Goal: Information Seeking & Learning: Learn about a topic

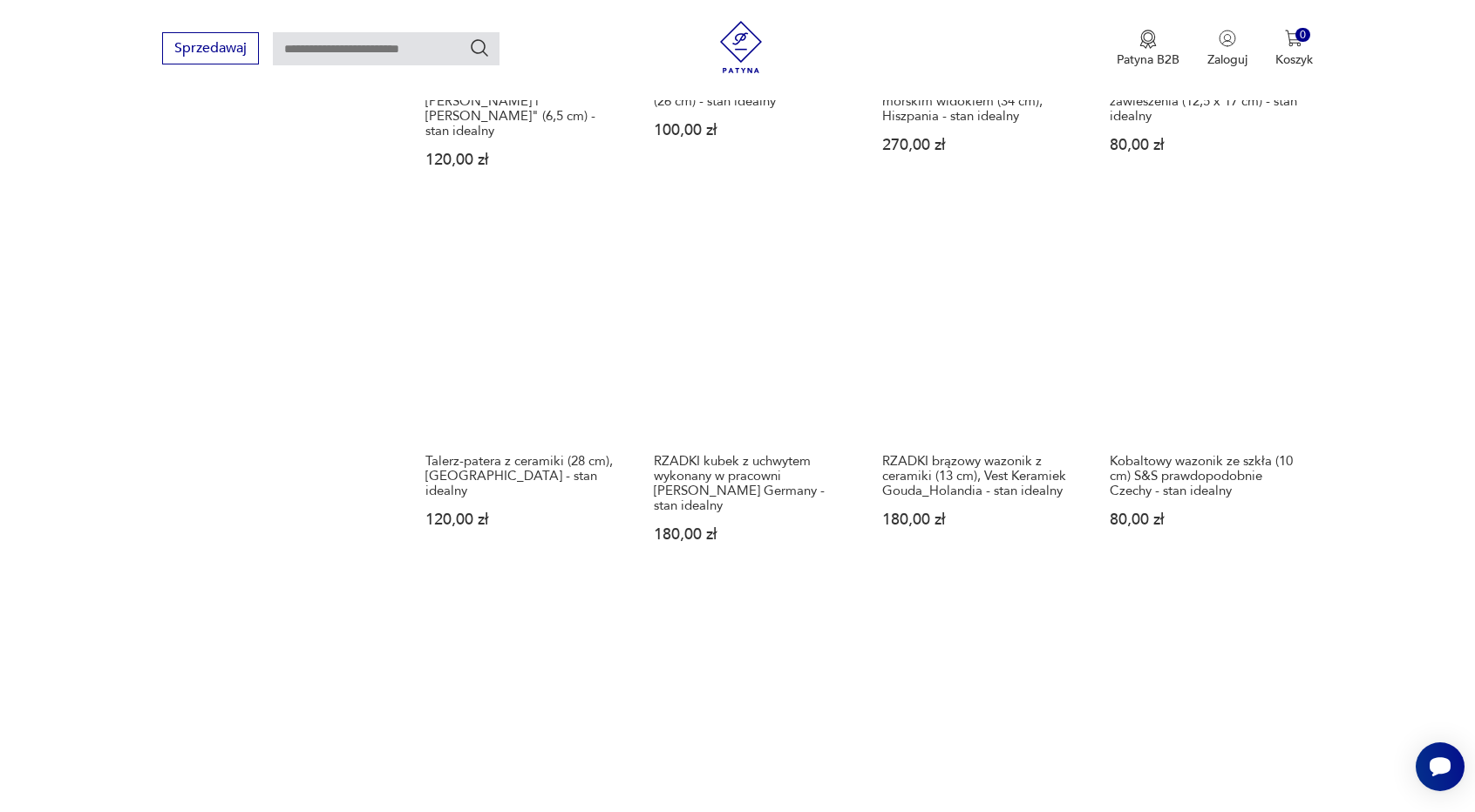
scroll to position [1405, 0]
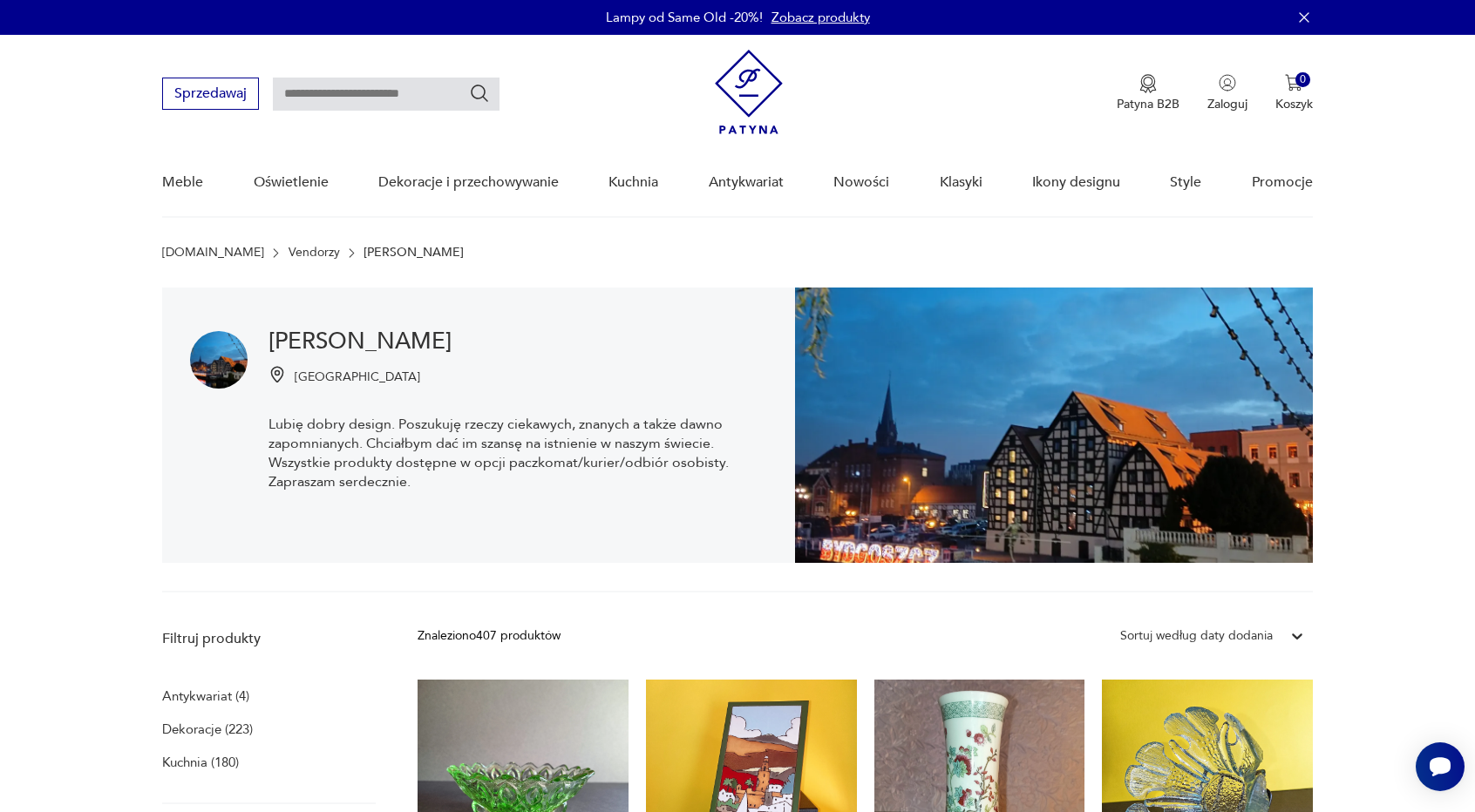
click at [730, 96] on img at bounding box center [748, 91] width 68 height 85
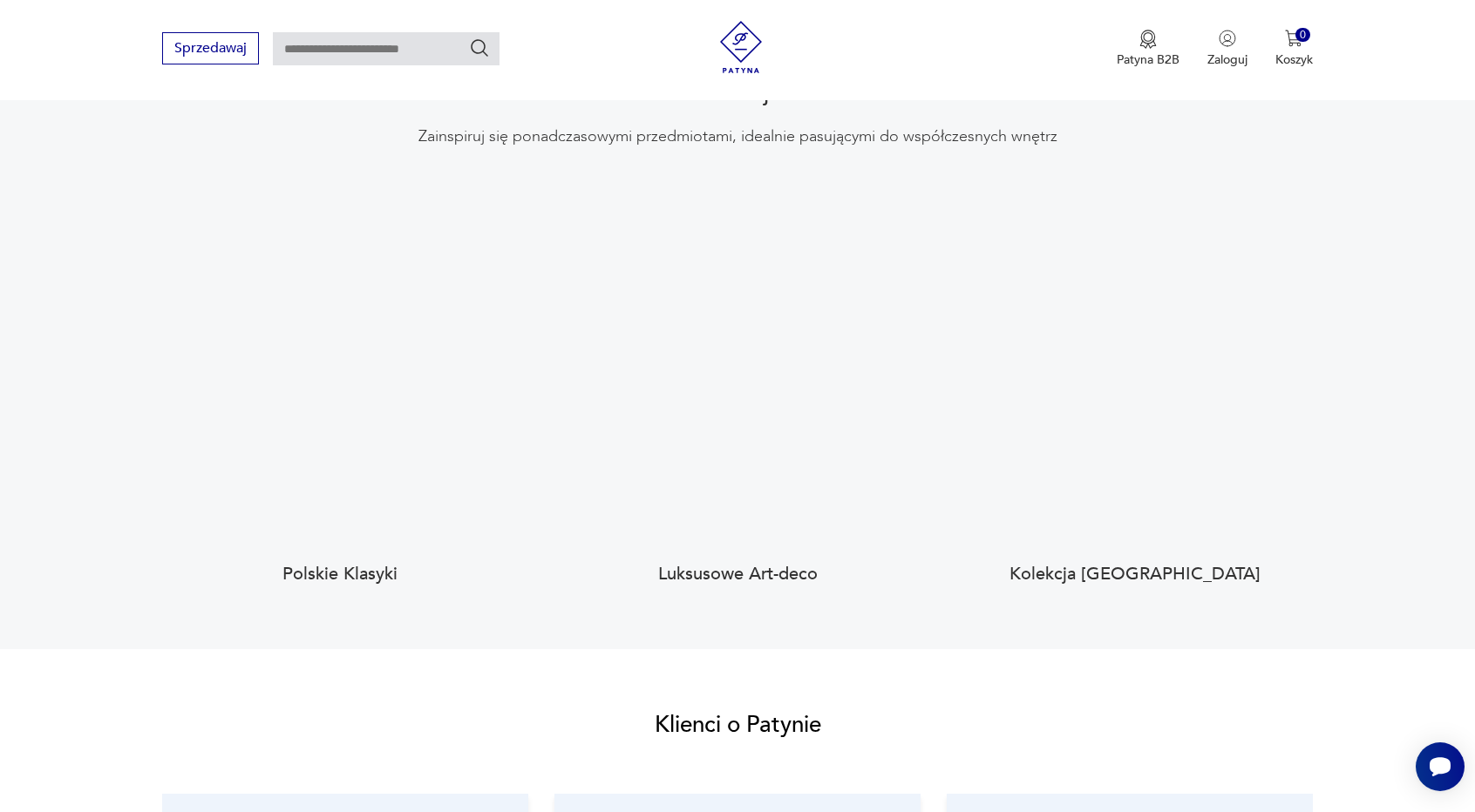
scroll to position [1830, 0]
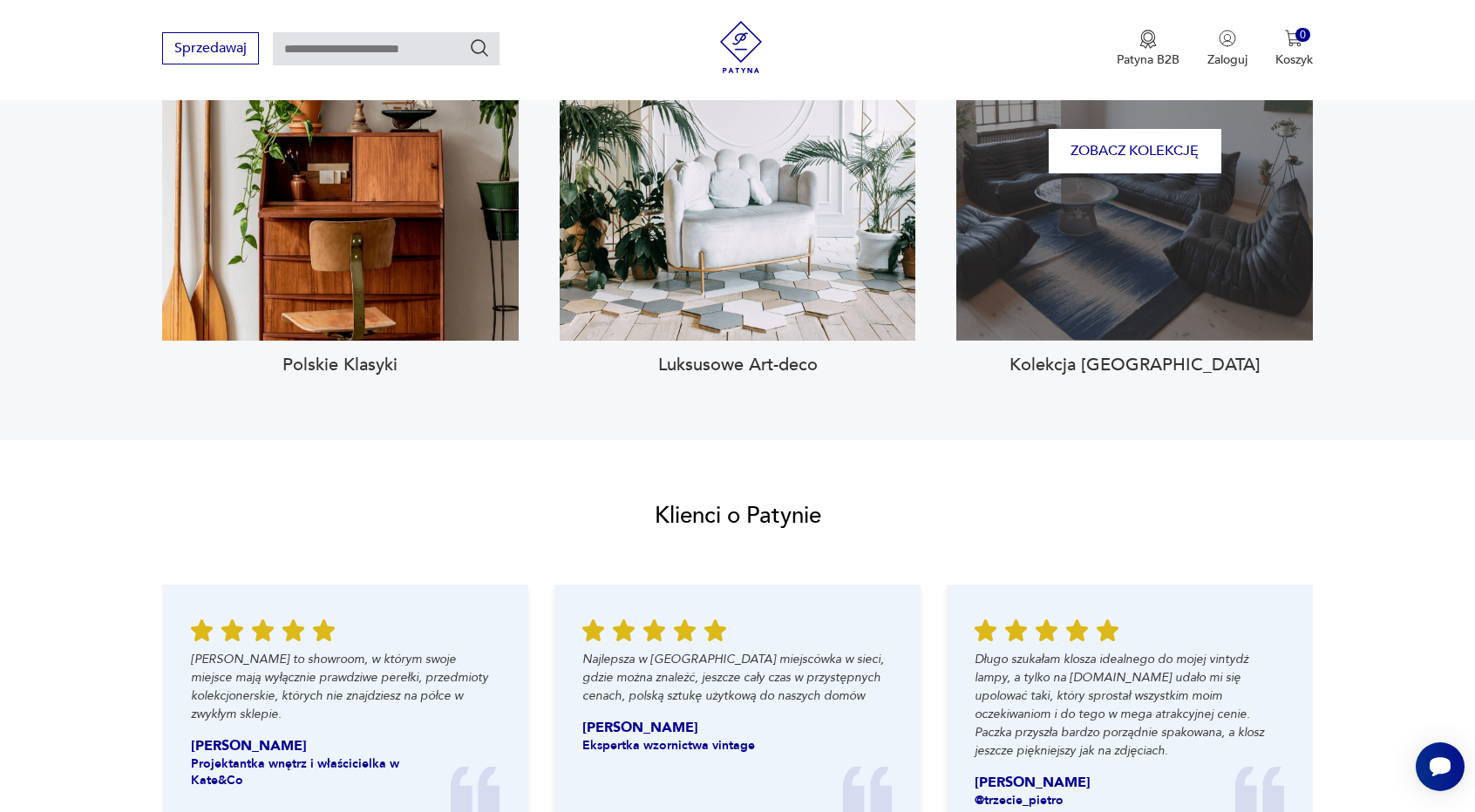
click at [1043, 235] on div "Zobacz kolekcję" at bounding box center [1135, 152] width 357 height 381
click at [1095, 129] on button "Zobacz kolekcję" at bounding box center [1135, 151] width 173 height 45
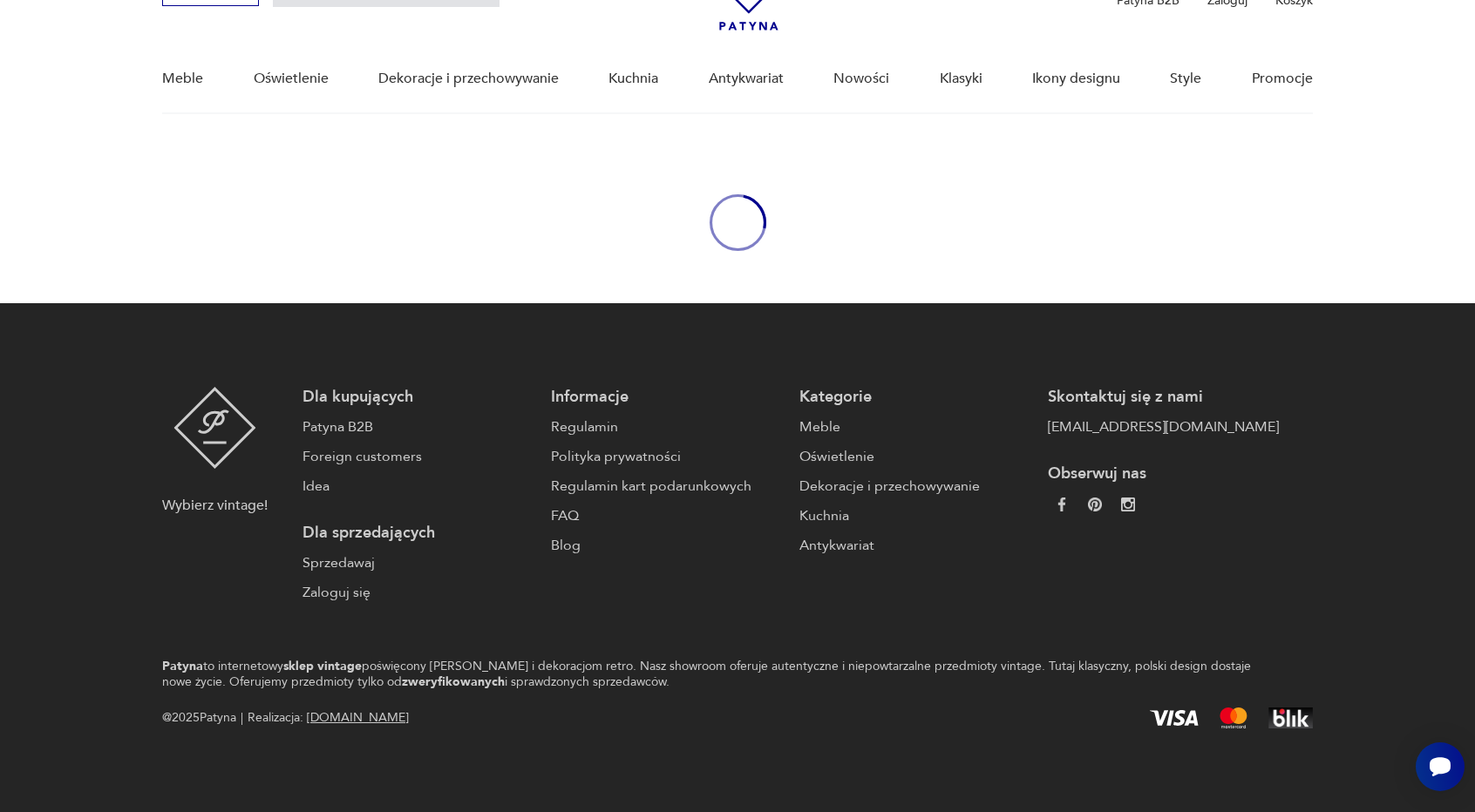
type input "****"
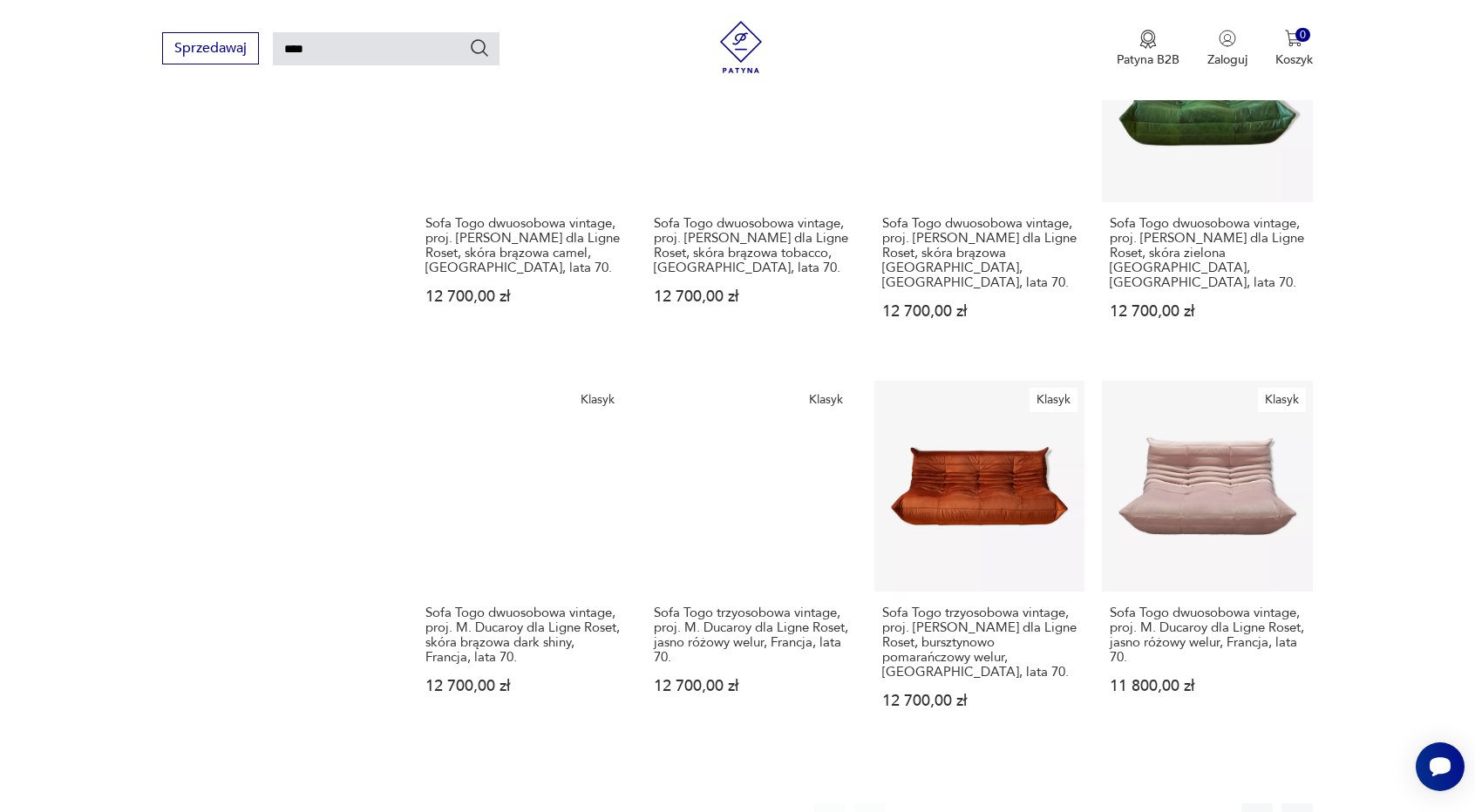
scroll to position [1219, 0]
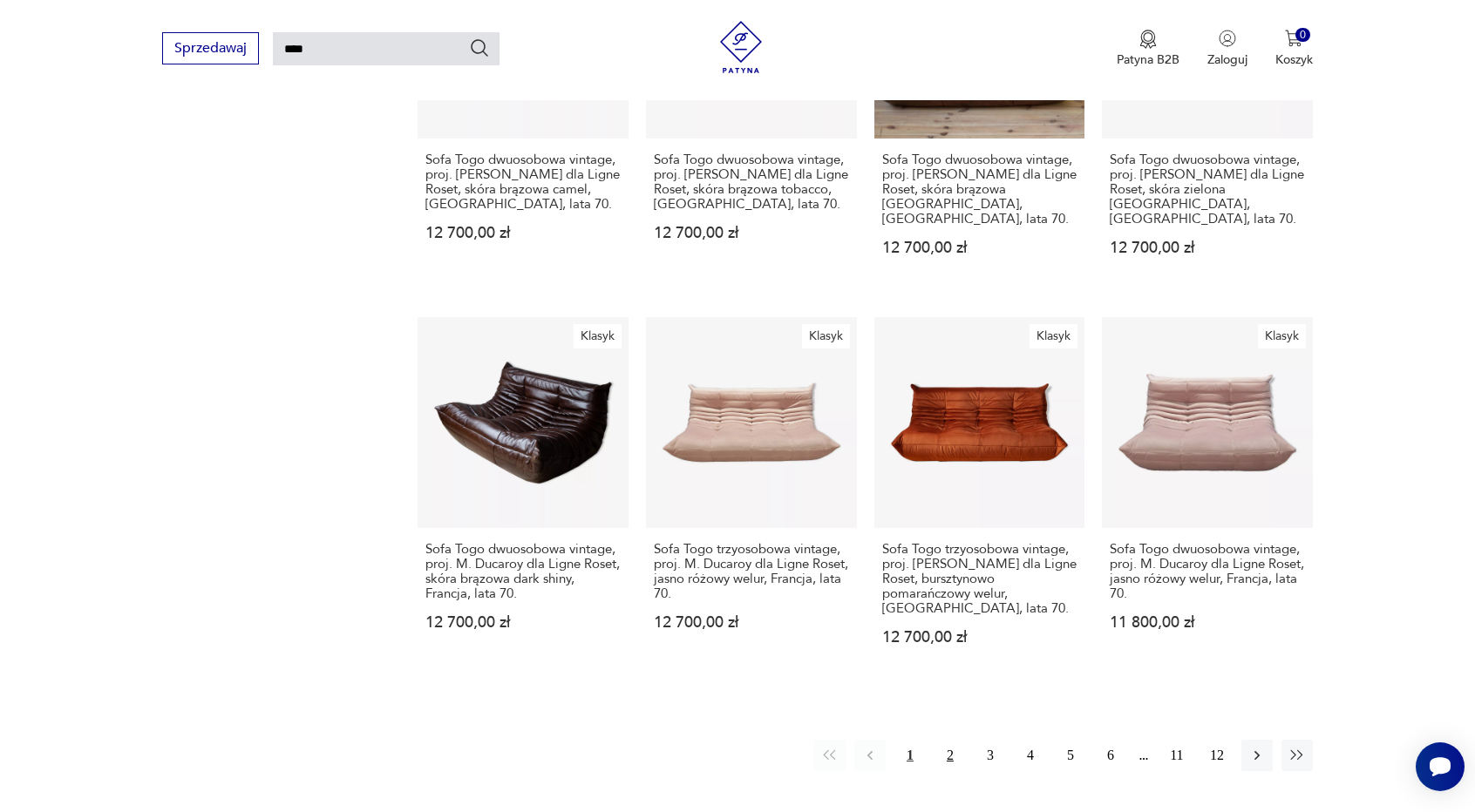
click at [955, 741] on button "2" at bounding box center [950, 755] width 31 height 31
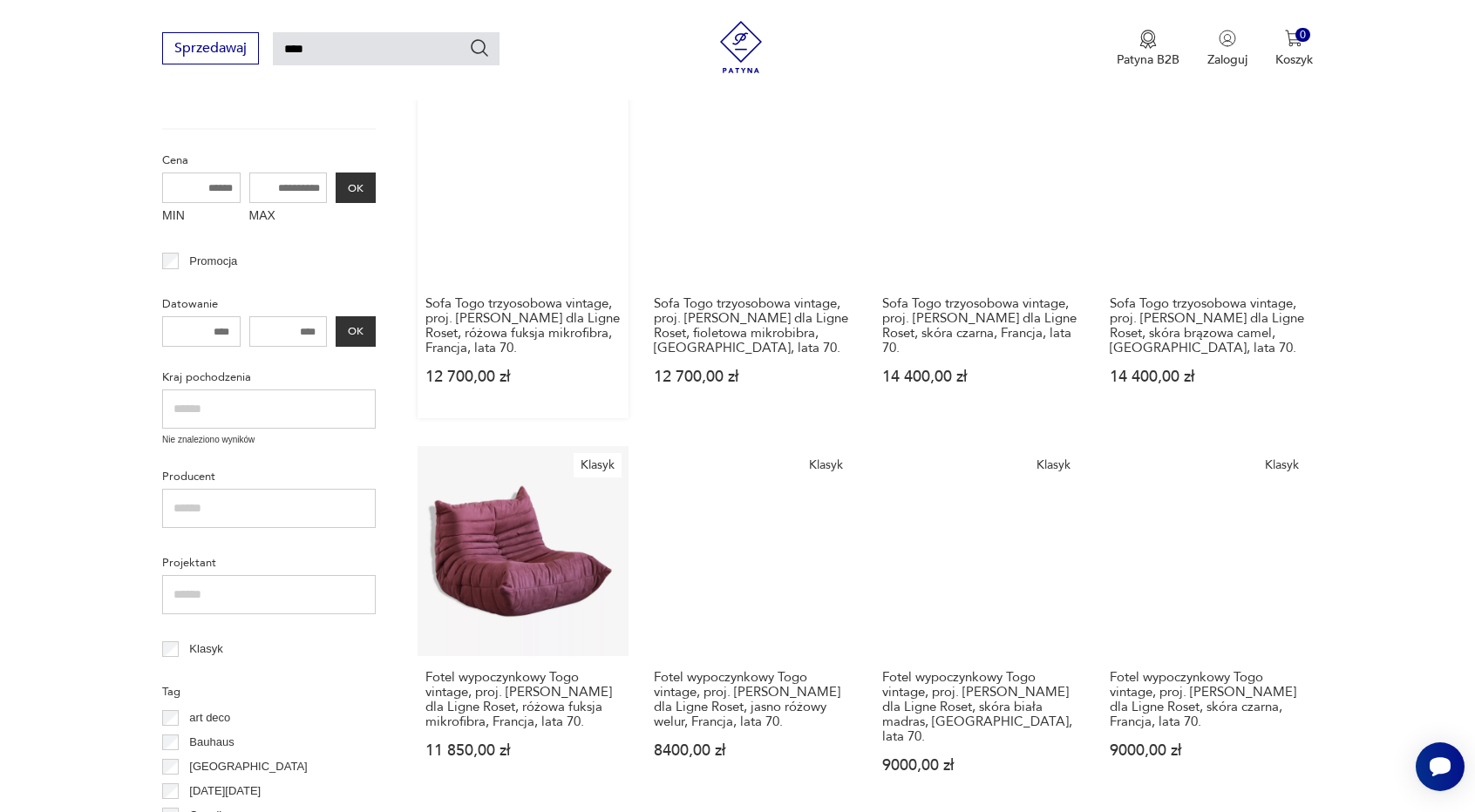
scroll to position [412, 0]
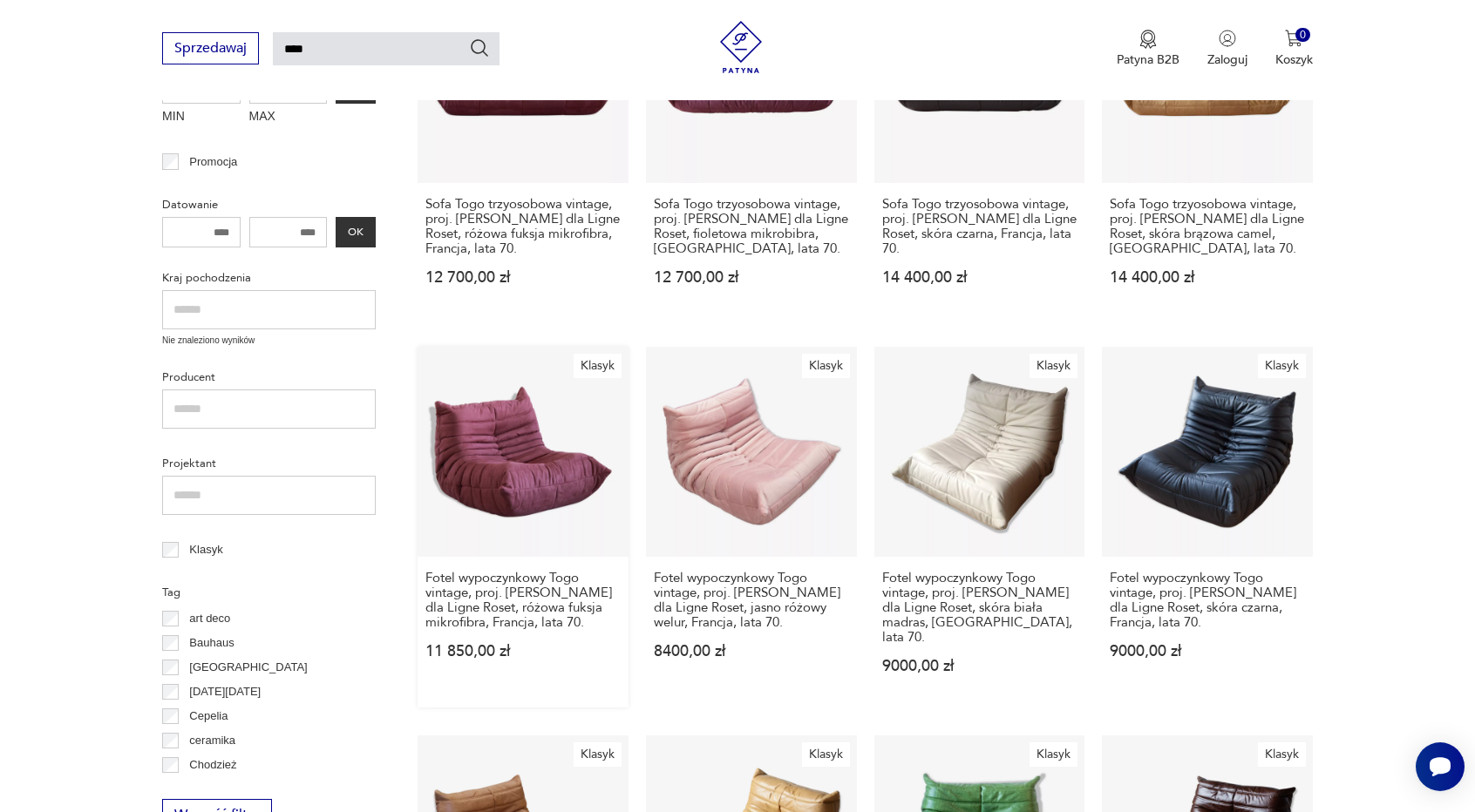
click at [500, 462] on link "Klasyk Fotel wypoczynkowy [GEOGRAPHIC_DATA] vintage, proj. [PERSON_NAME] dla Li…" at bounding box center [522, 527] width 211 height 361
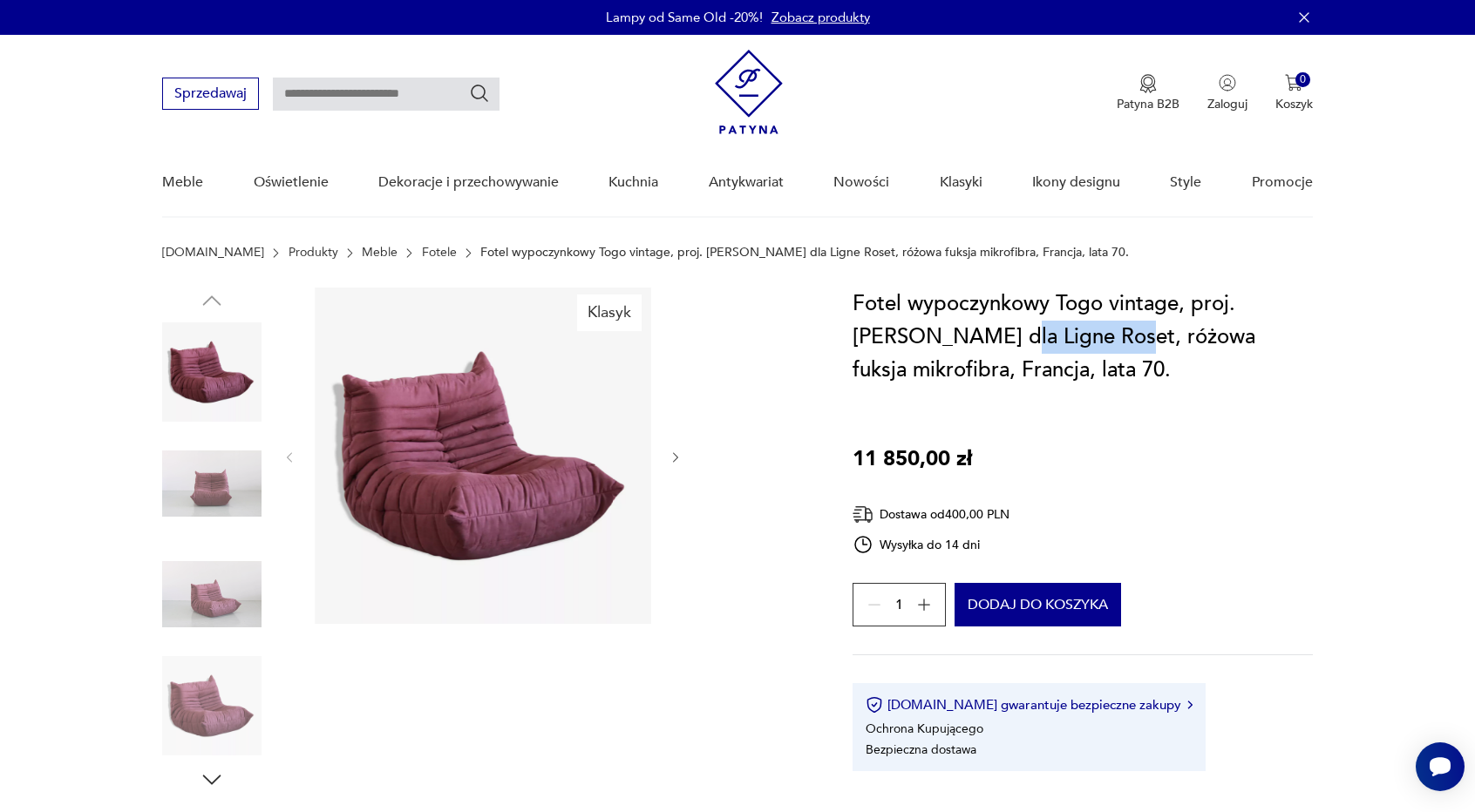
drag, startPoint x: 973, startPoint y: 341, endPoint x: 1086, endPoint y: 337, distance: 113.1
click at [1086, 337] on h1 "Fotel wypoczynkowy Togo vintage, proj. [PERSON_NAME] dla Ligne Roset, różowa fu…" at bounding box center [1082, 337] width 461 height 99
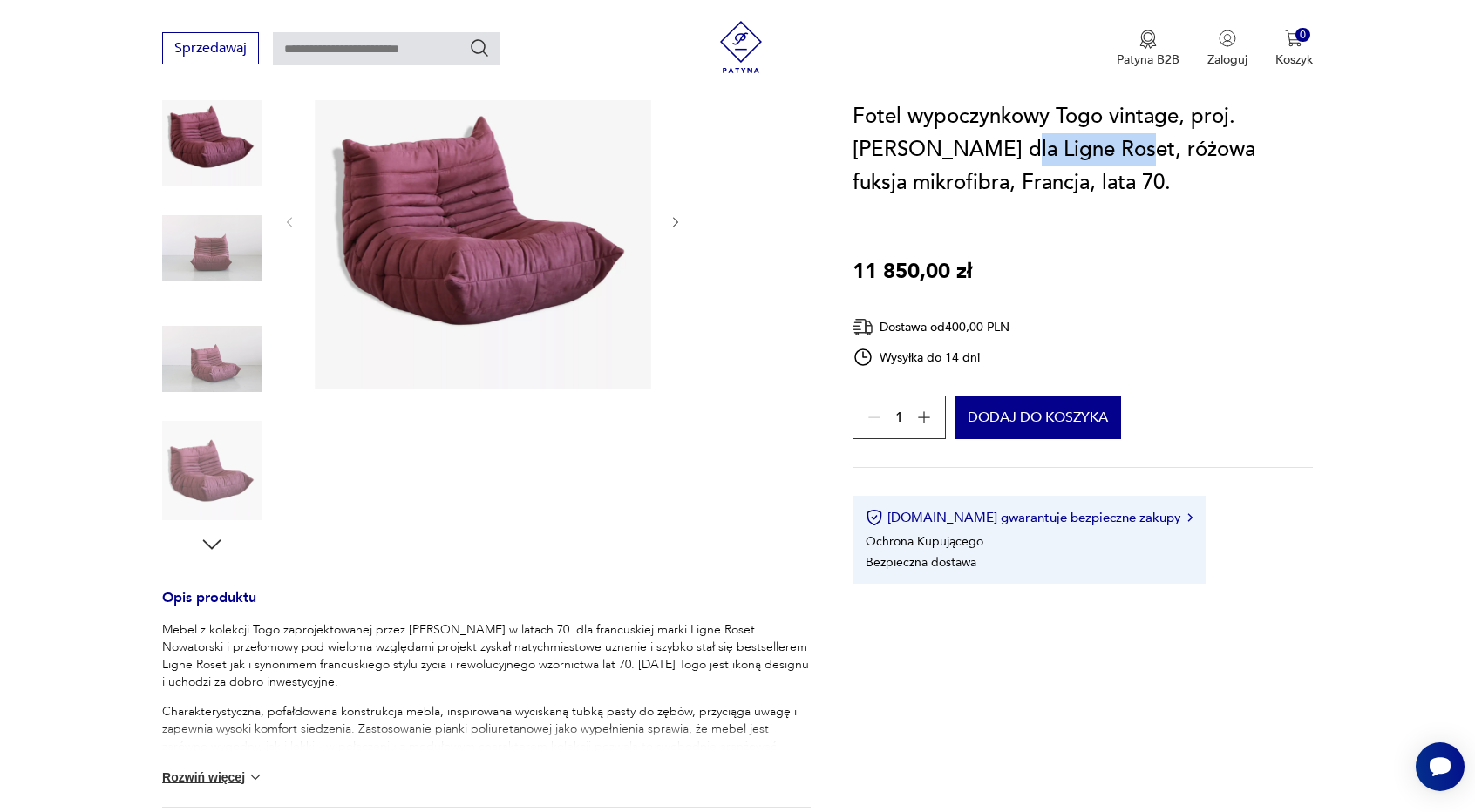
scroll to position [261, 0]
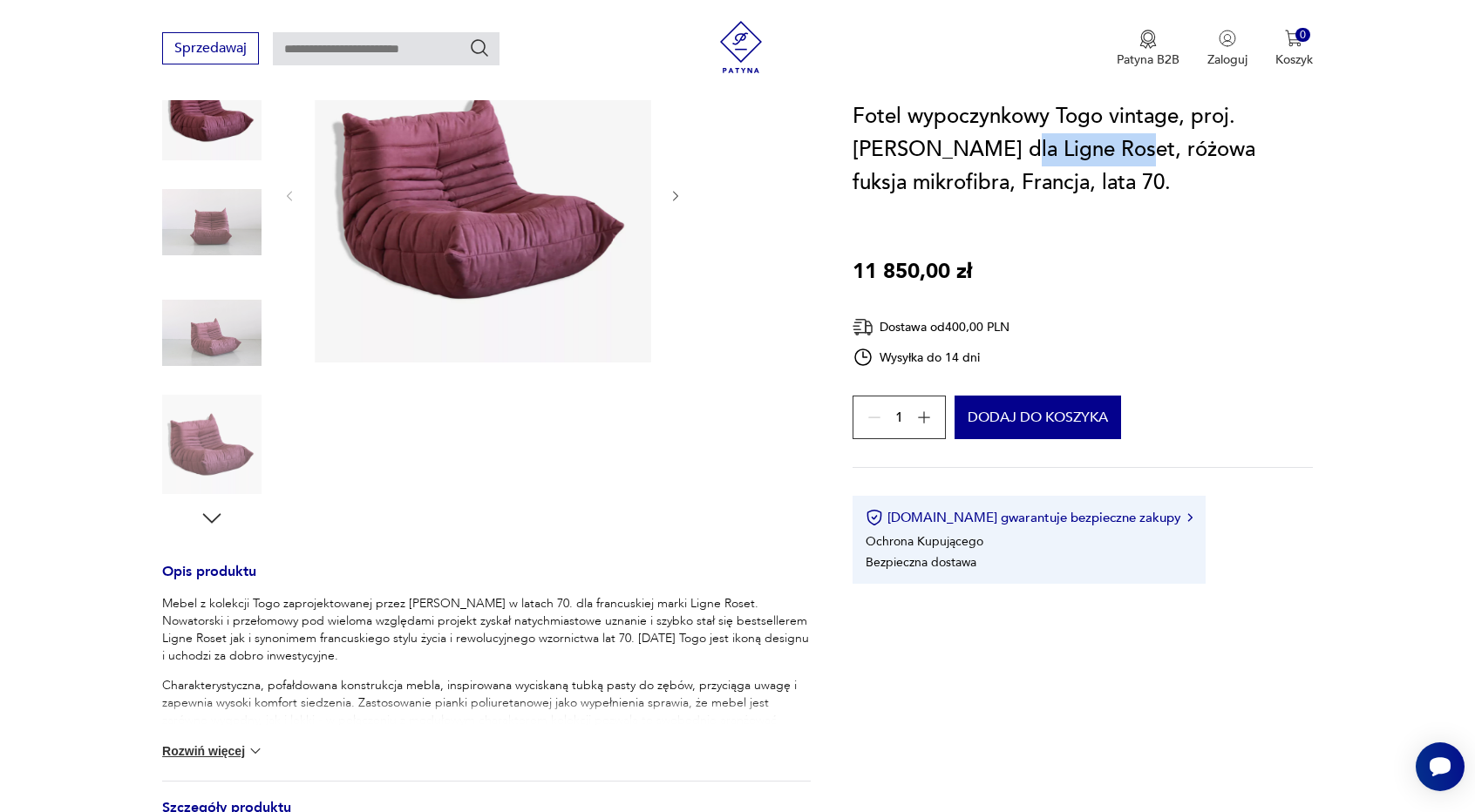
click at [242, 742] on button "Rozwiń więcej" at bounding box center [213, 751] width 101 height 17
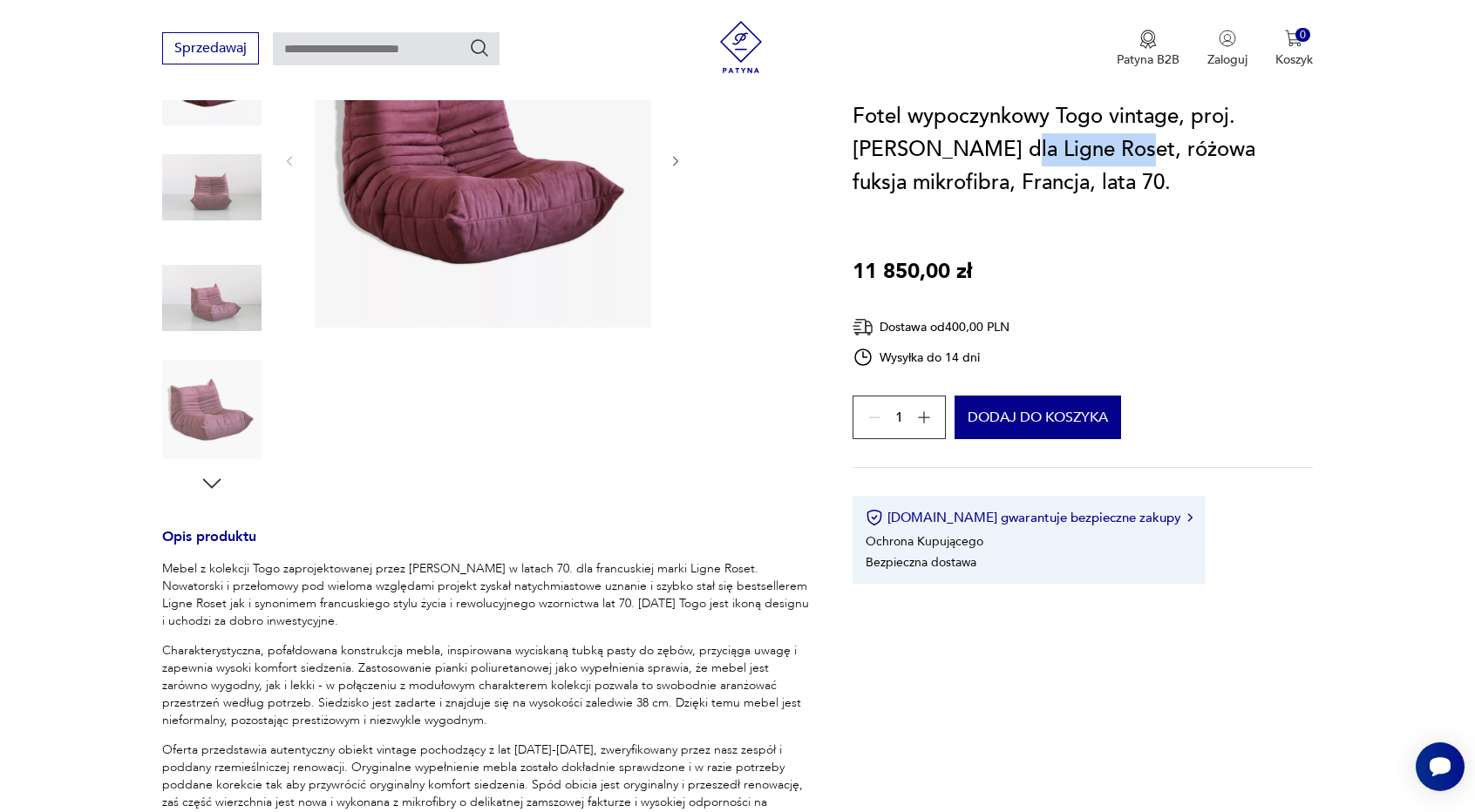
scroll to position [87, 0]
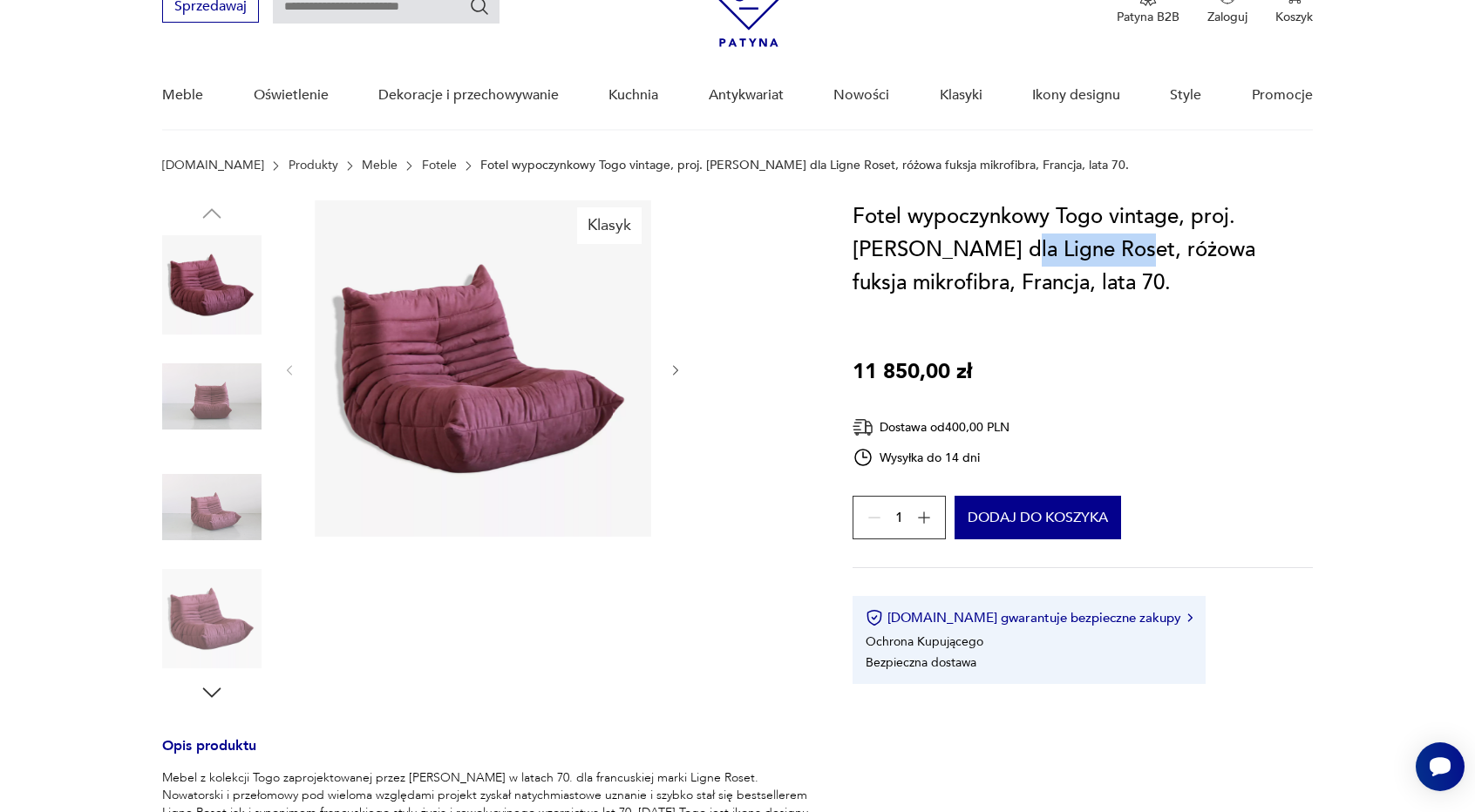
click at [230, 383] on img at bounding box center [212, 396] width 99 height 99
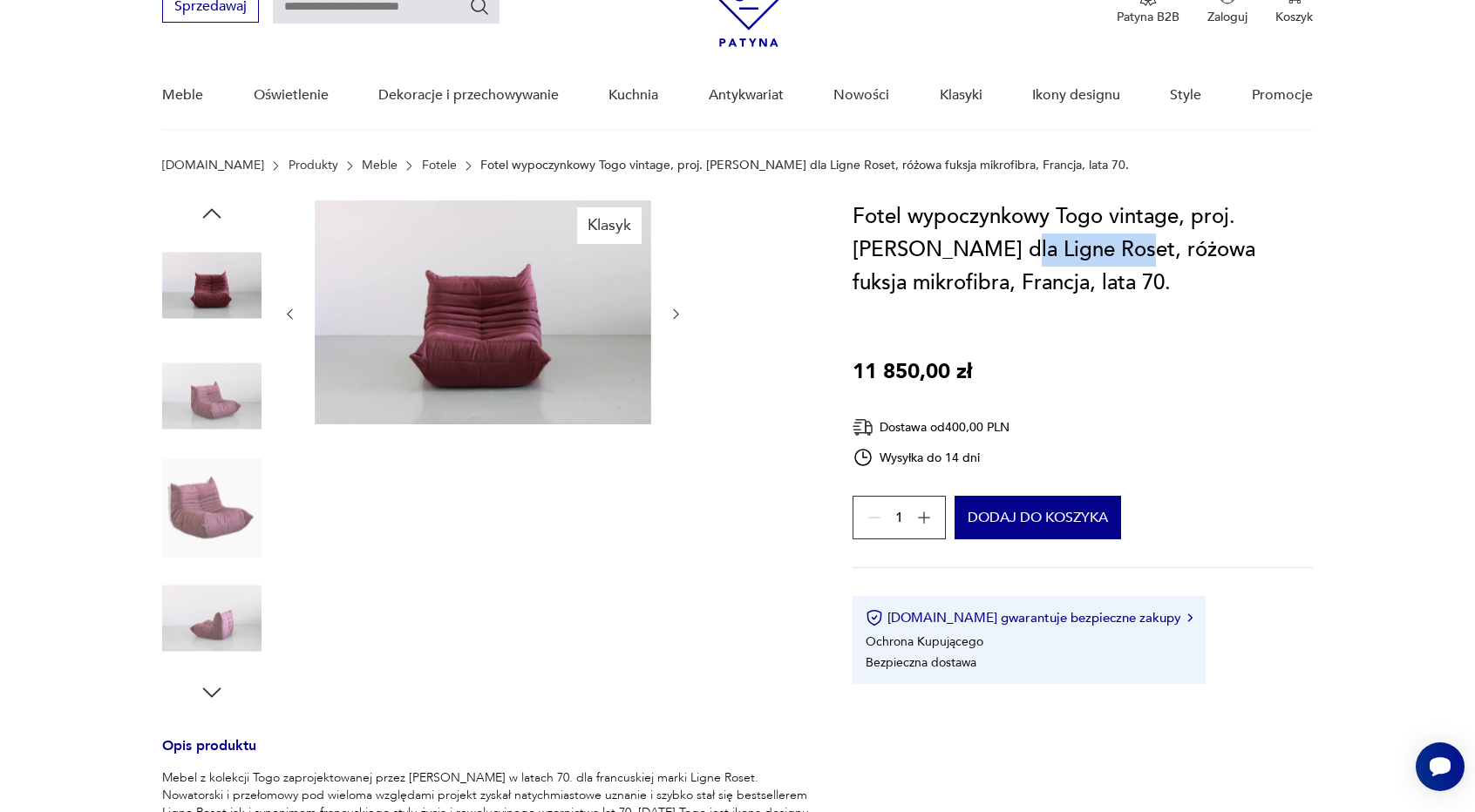
click at [211, 425] on img at bounding box center [212, 396] width 99 height 99
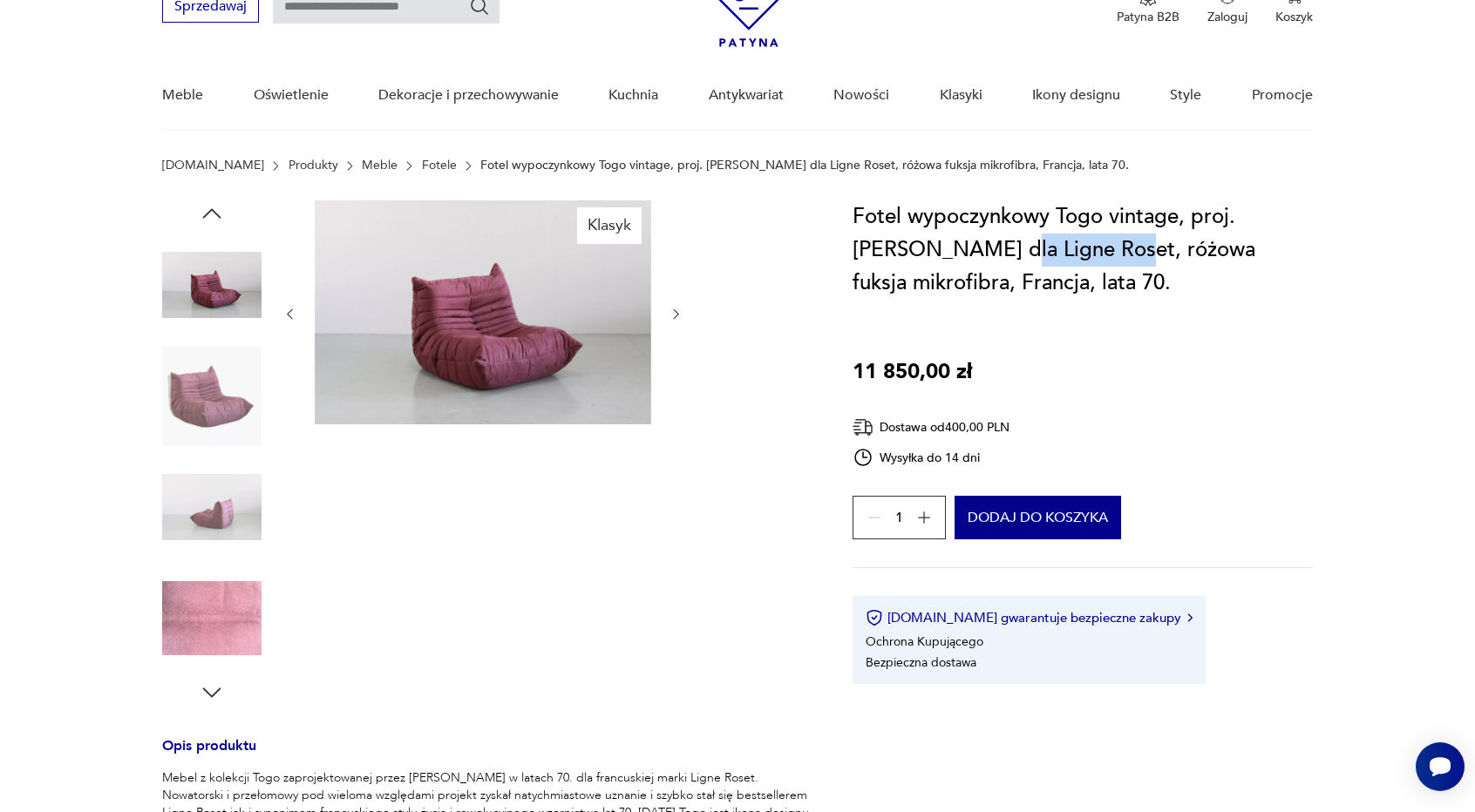
click at [211, 428] on img at bounding box center [212, 396] width 99 height 99
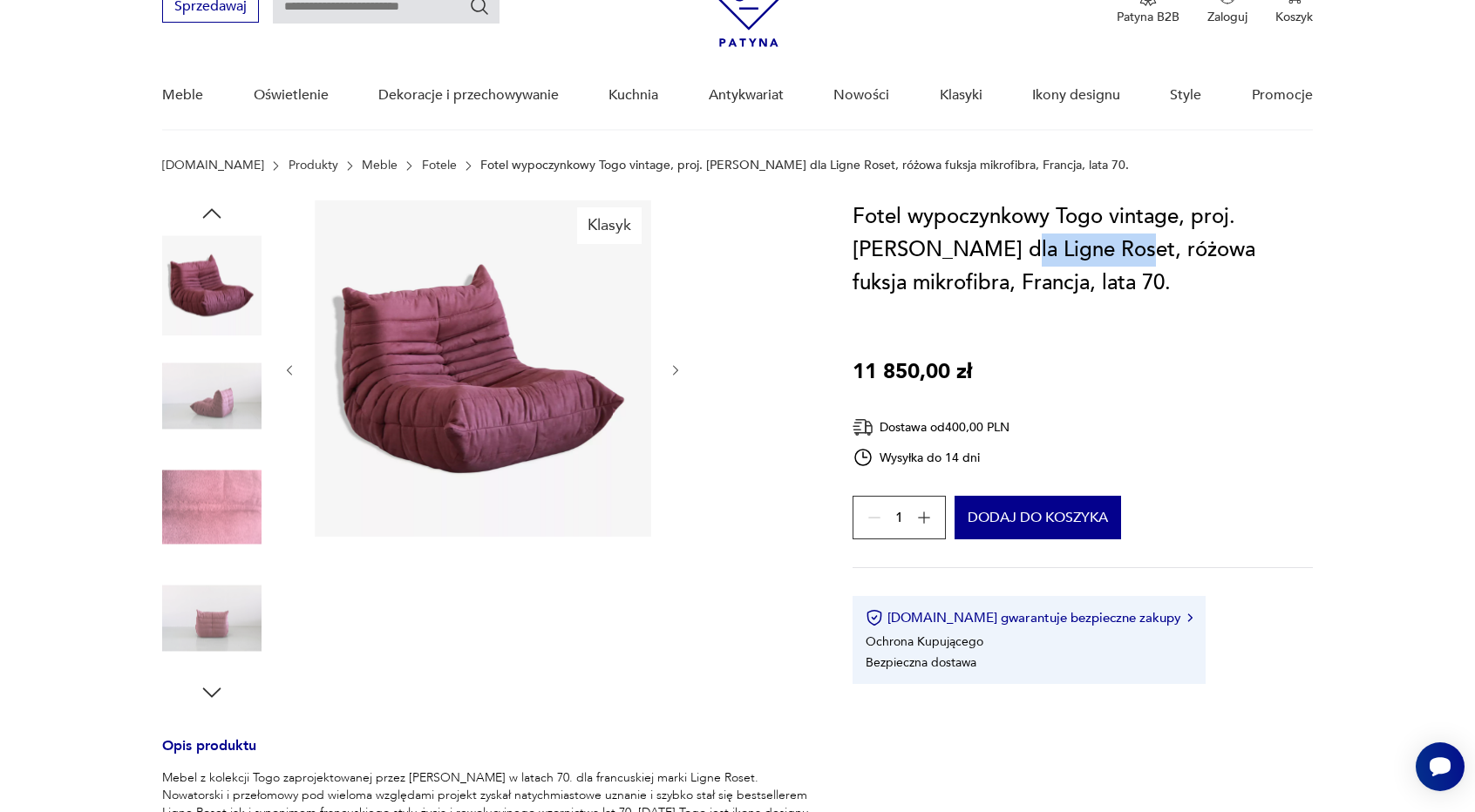
click at [211, 428] on img at bounding box center [212, 396] width 99 height 99
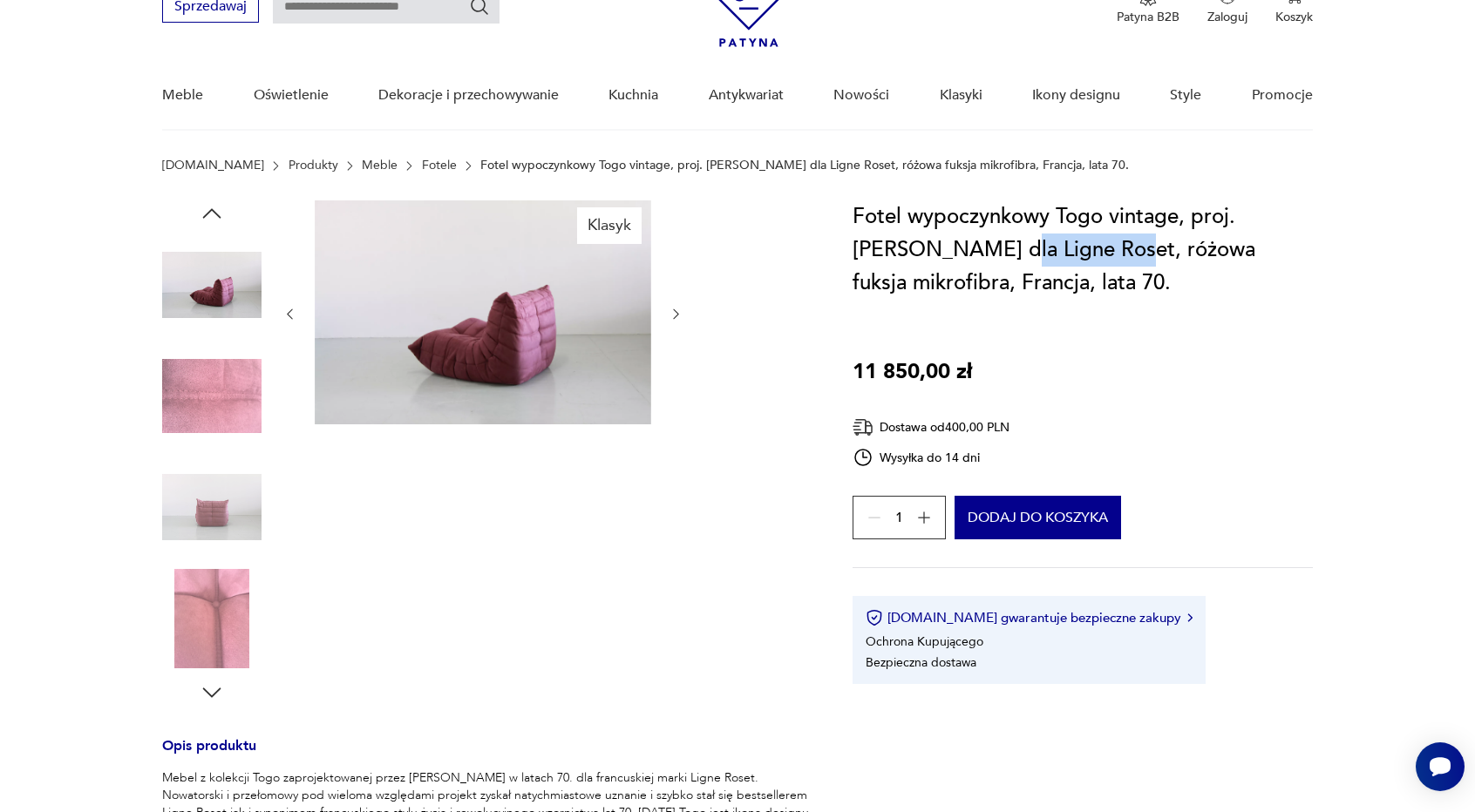
click at [211, 428] on img at bounding box center [212, 396] width 99 height 99
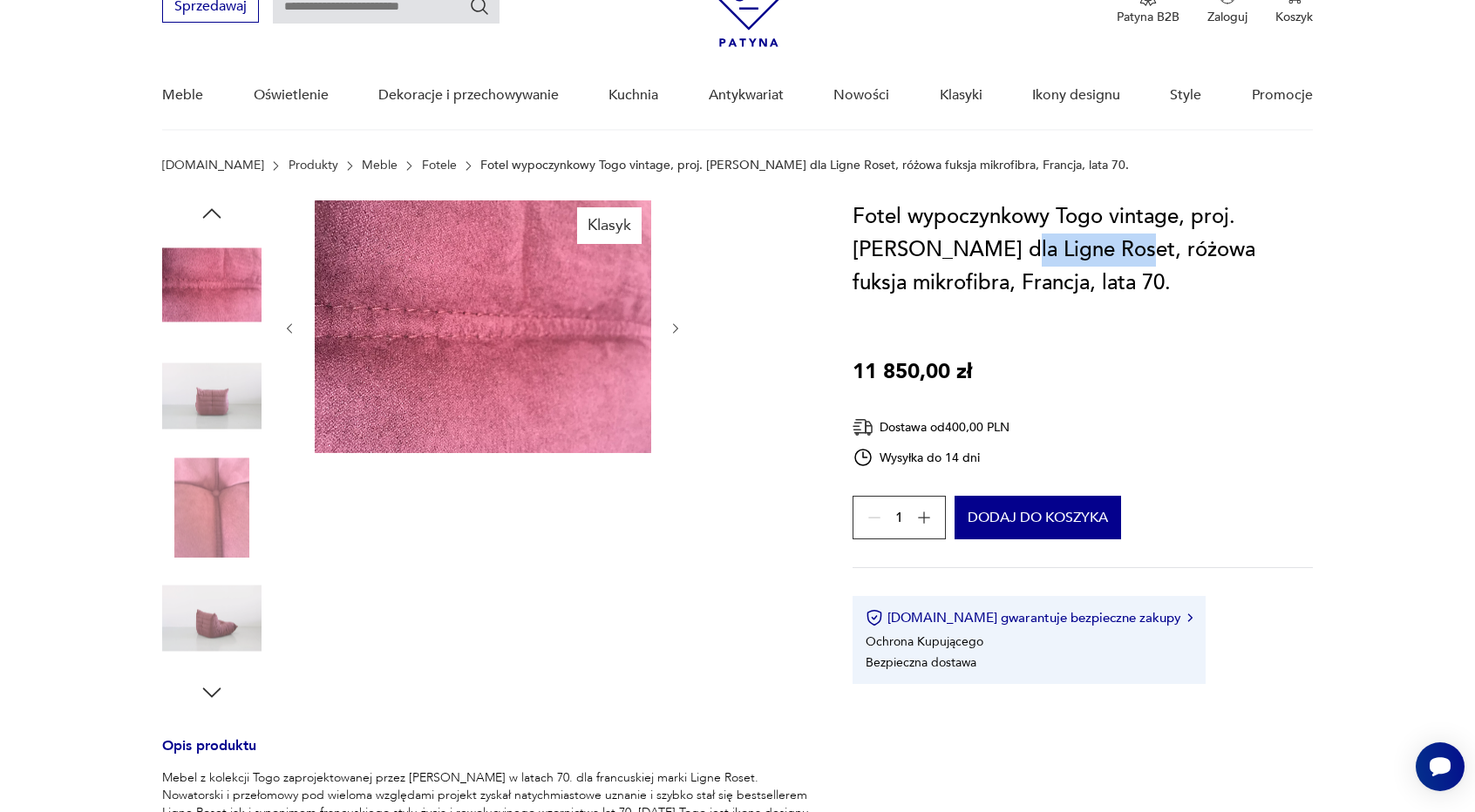
click at [208, 513] on img at bounding box center [212, 507] width 99 height 99
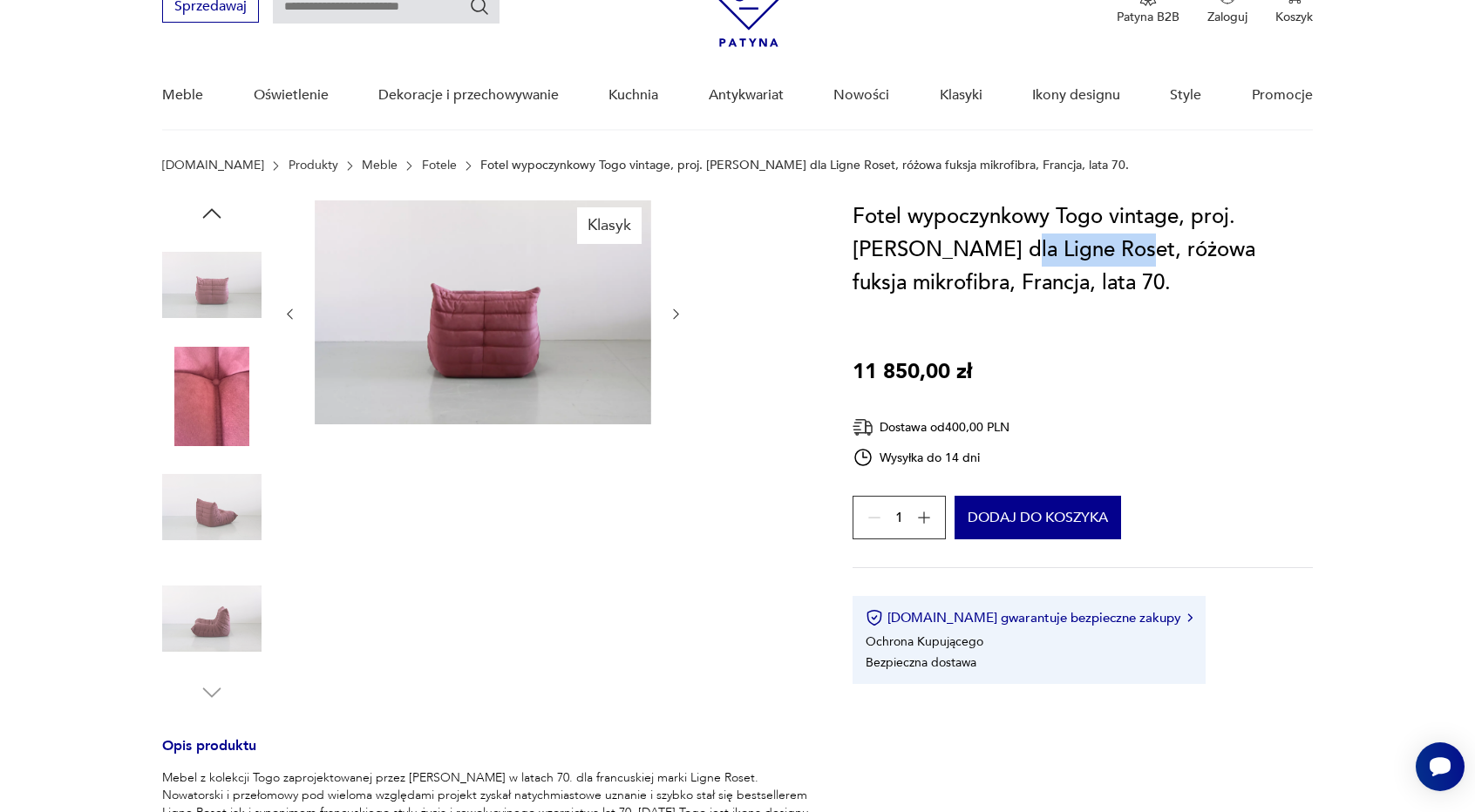
click at [203, 546] on img at bounding box center [212, 507] width 99 height 99
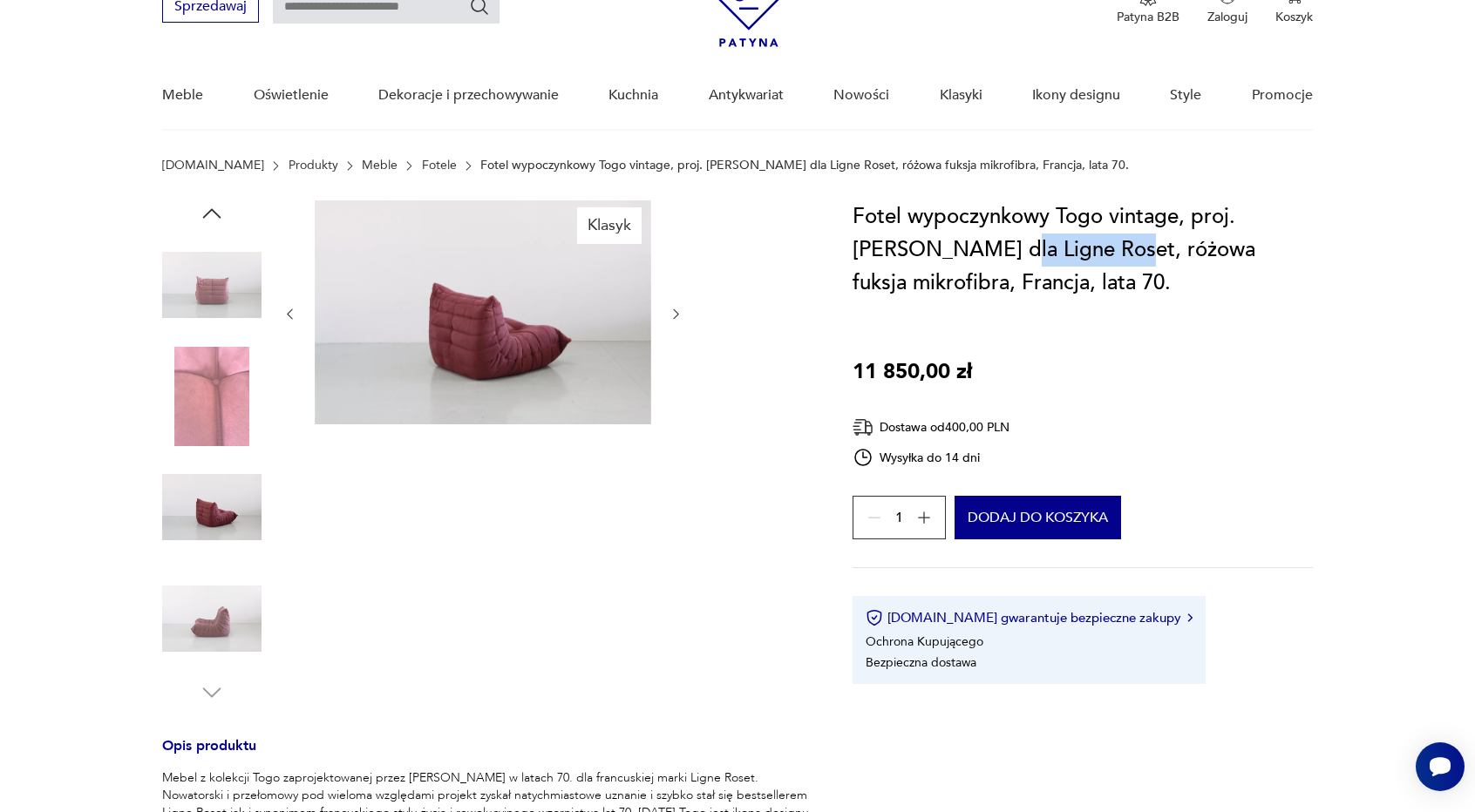
click at [197, 590] on img at bounding box center [212, 619] width 99 height 99
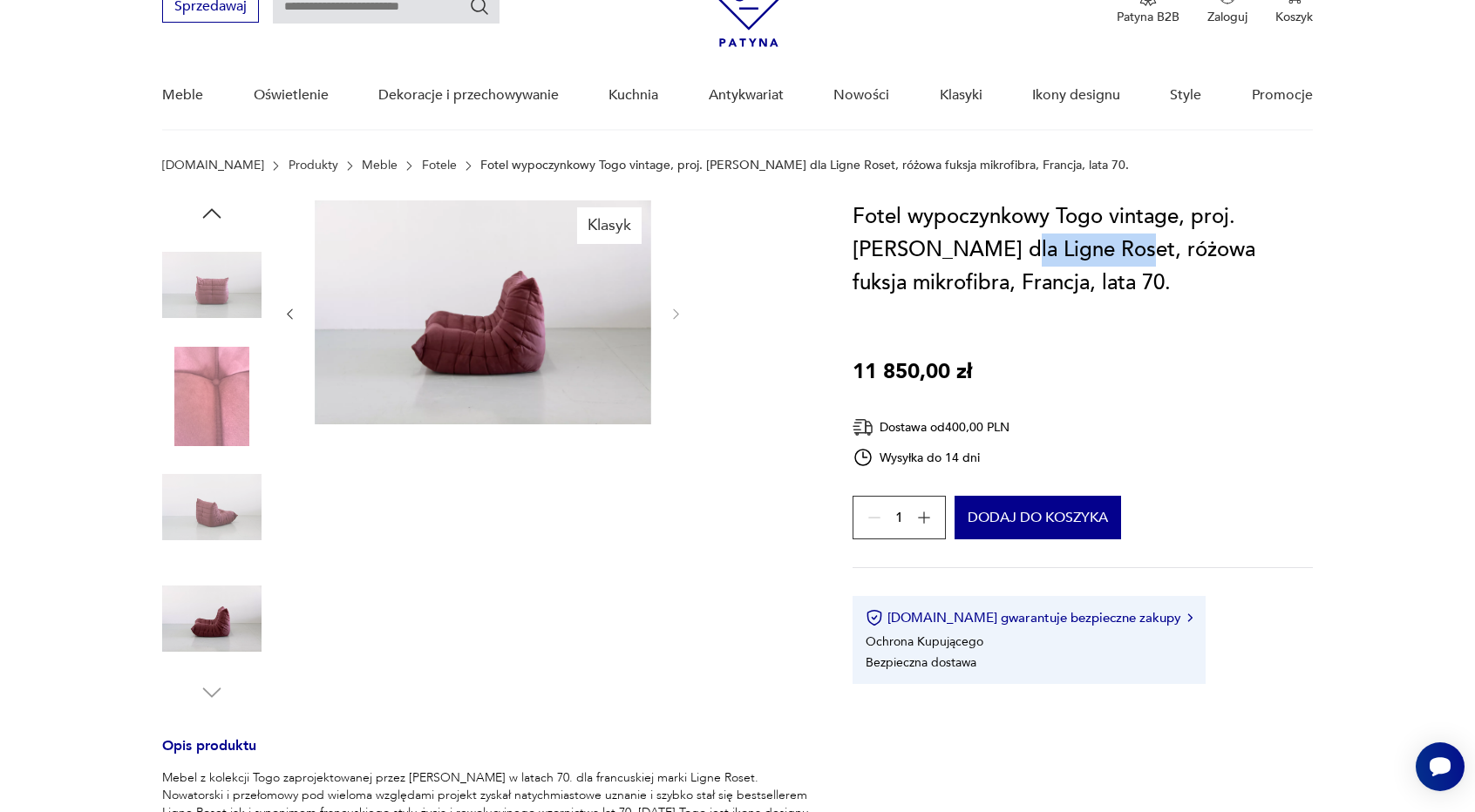
type input "****"
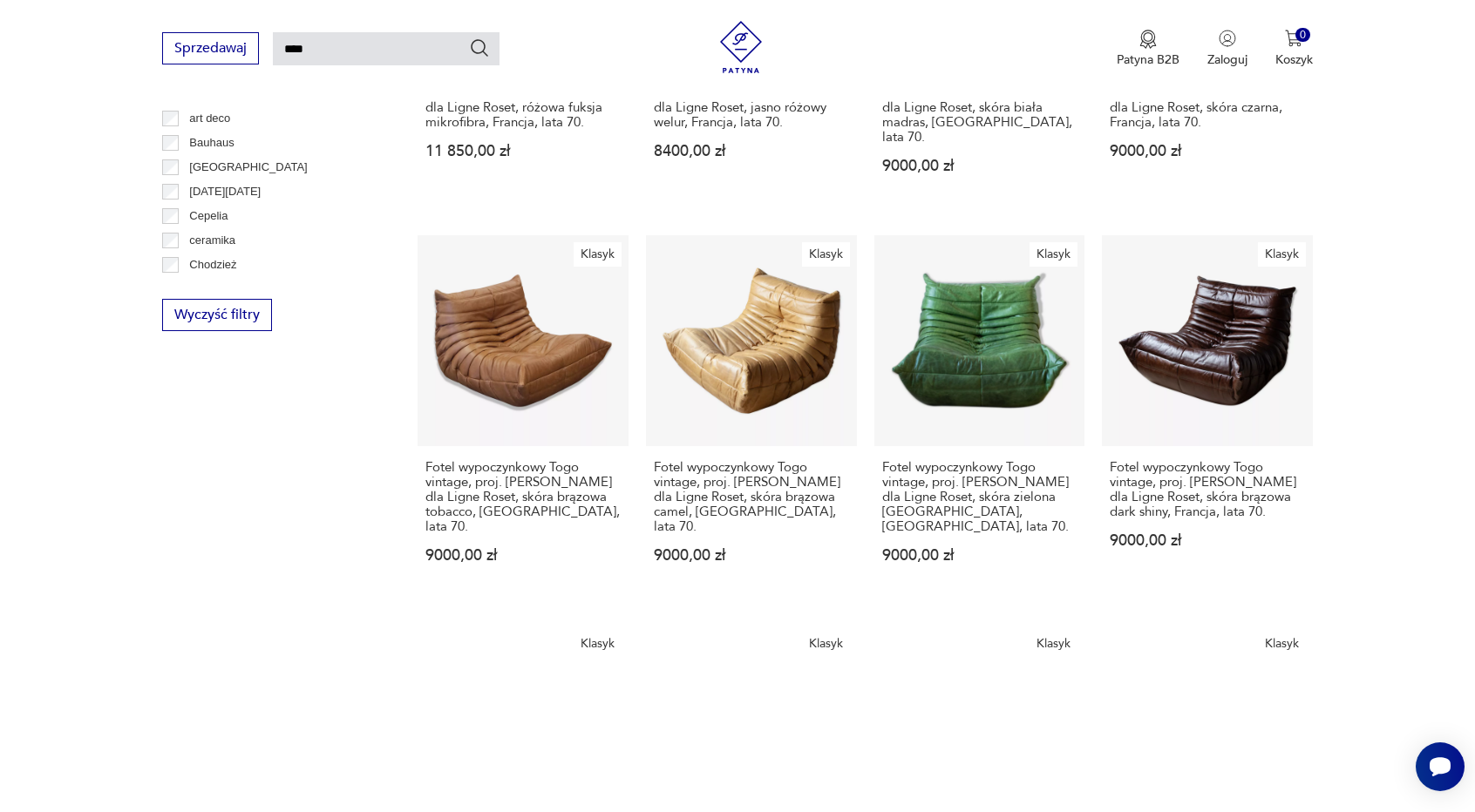
scroll to position [1330, 0]
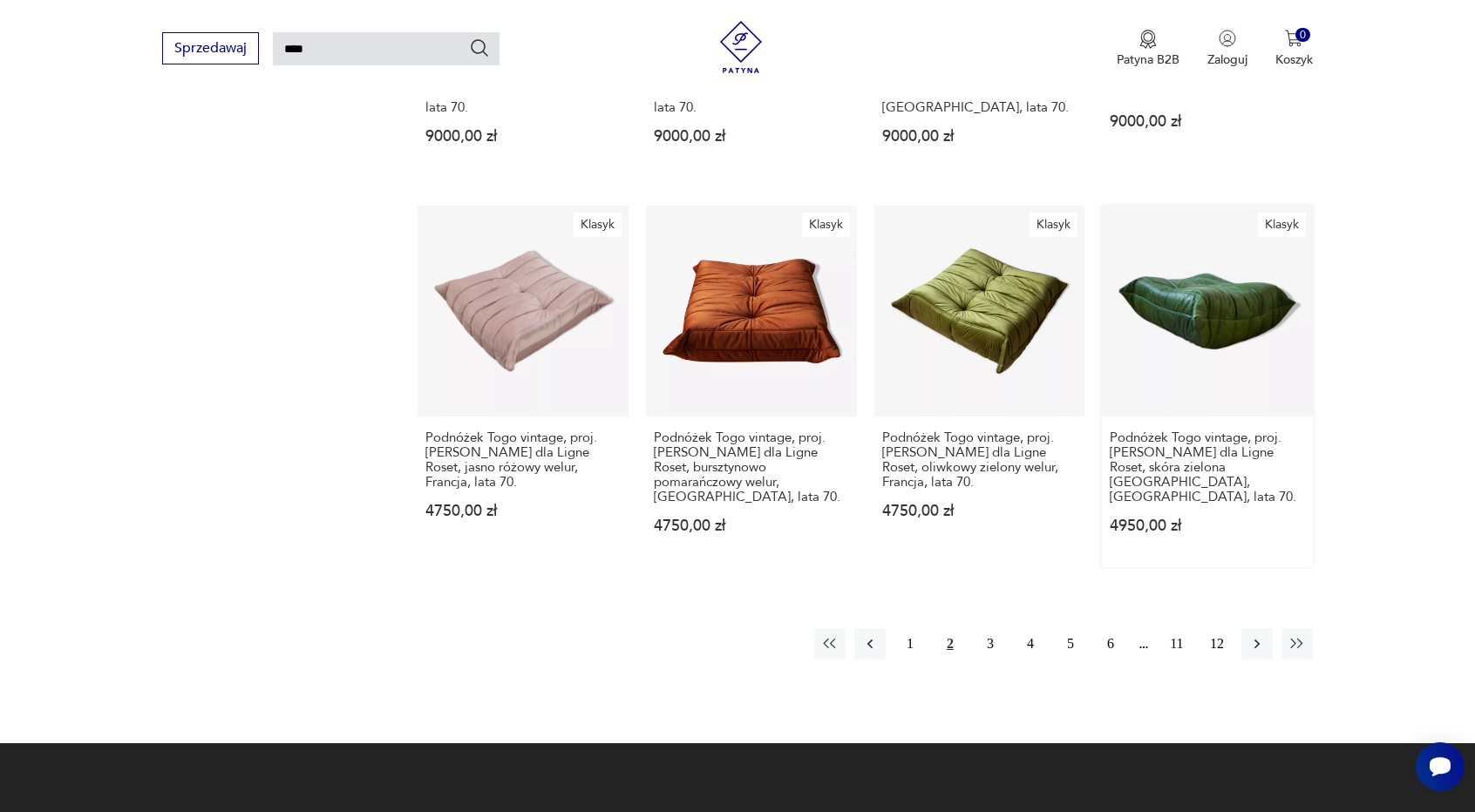
click at [1222, 350] on link "Klasyk Podnóżek Togo vintage, proj. [PERSON_NAME] dla Ligne Roset, skóra zielon…" at bounding box center [1207, 386] width 211 height 361
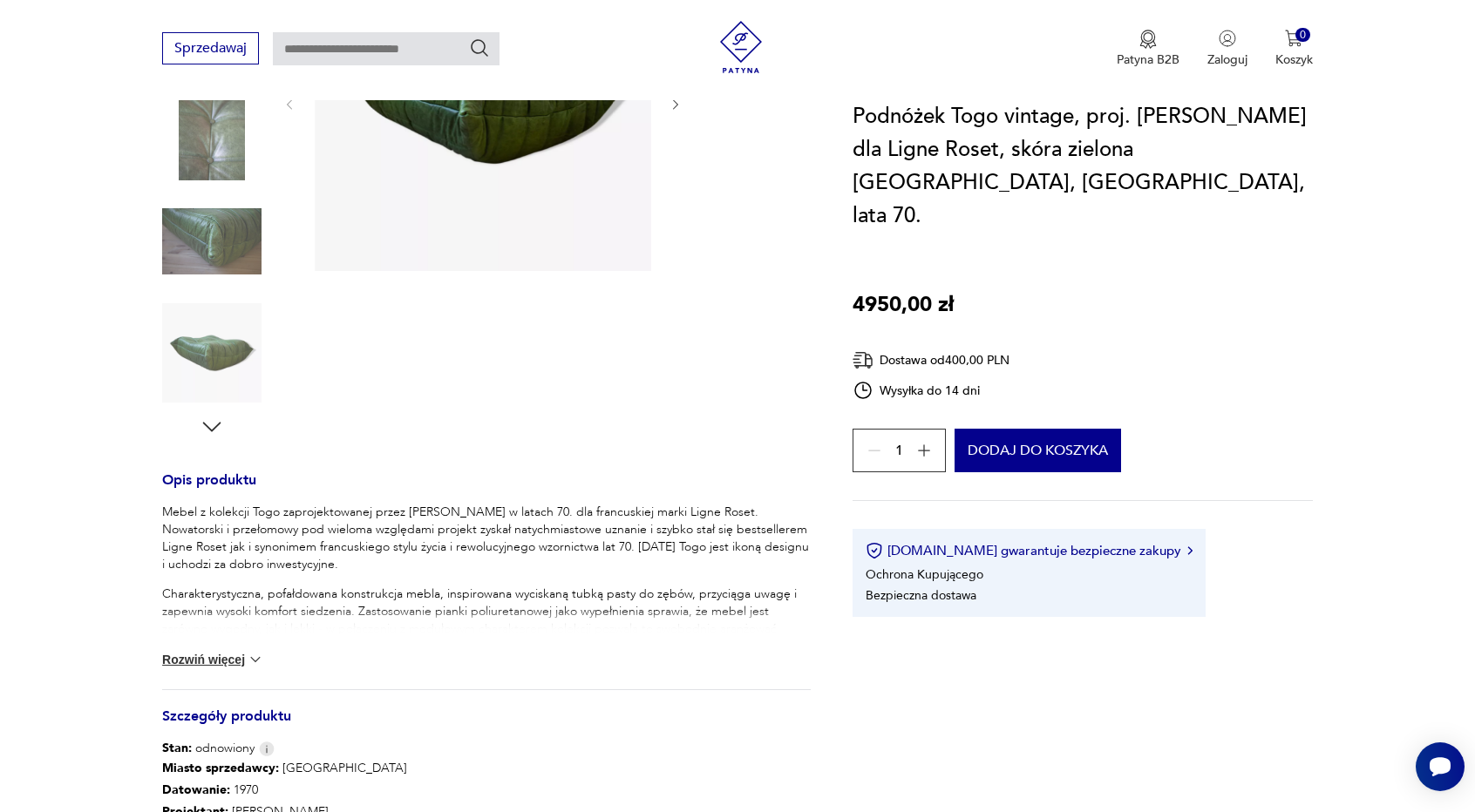
scroll to position [370, 0]
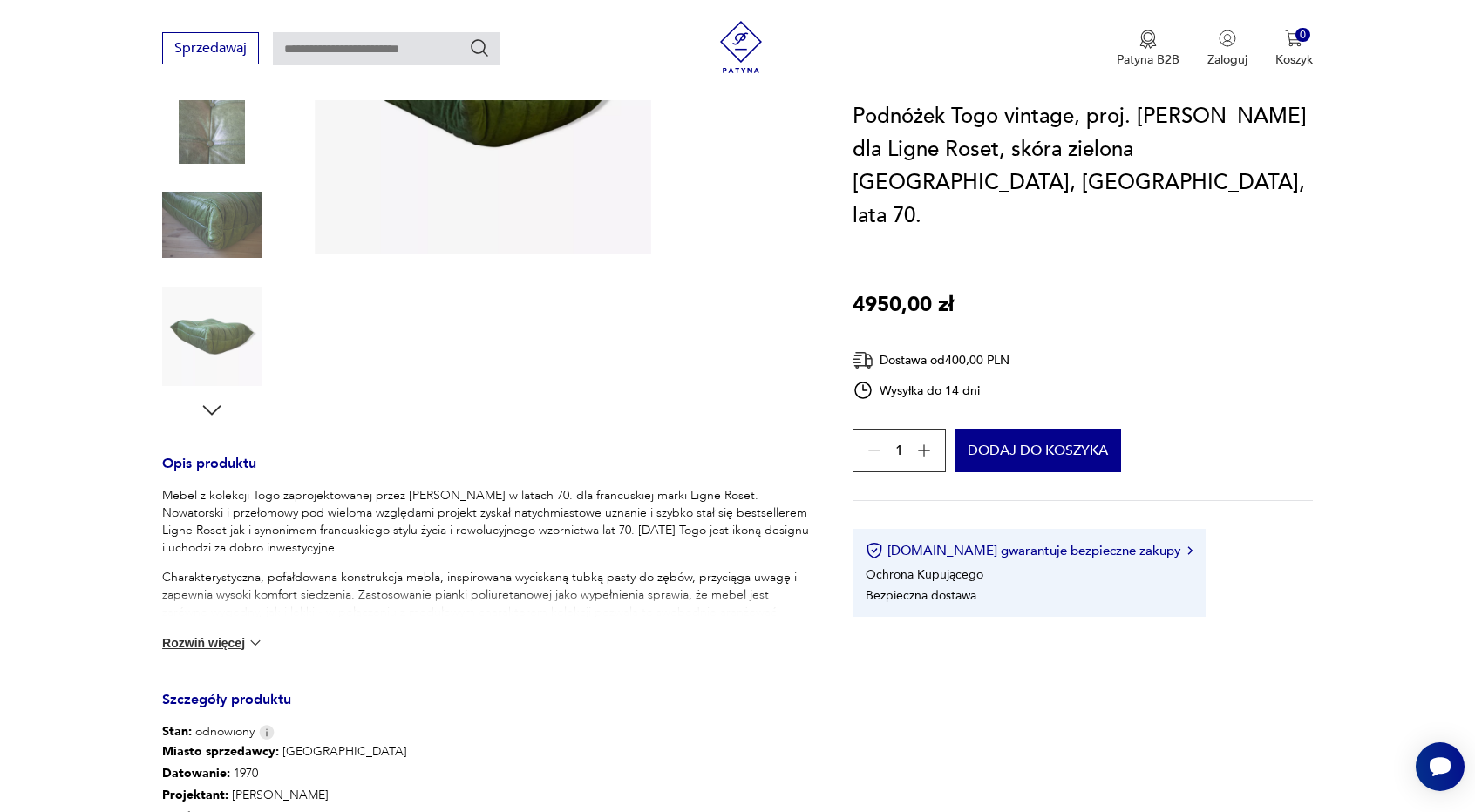
click at [211, 630] on div "Mebel z kolekcji Togo zaprojektowanej przez [PERSON_NAME] w latach 70. dla fran…" at bounding box center [486, 579] width 648 height 186
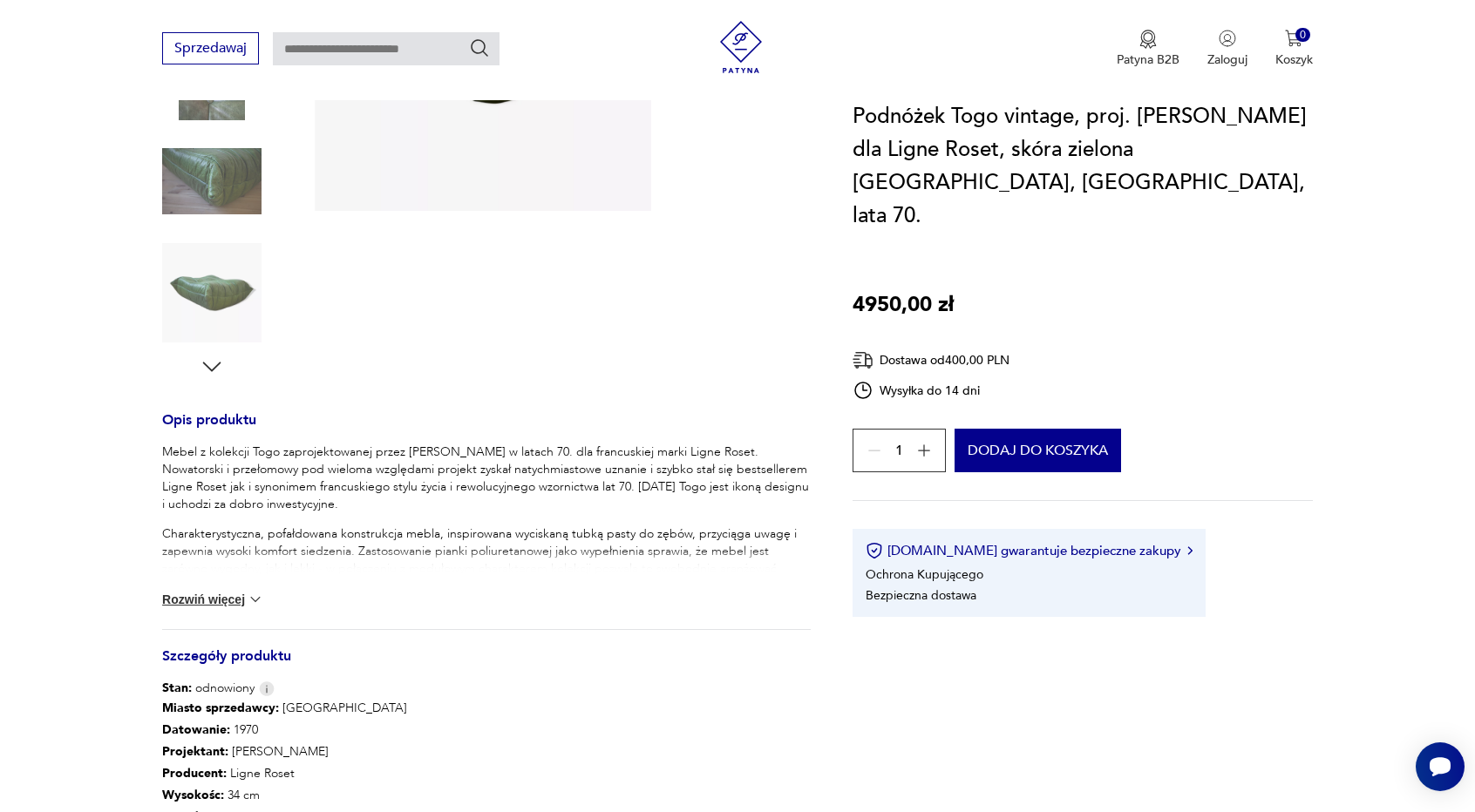
scroll to position [543, 0]
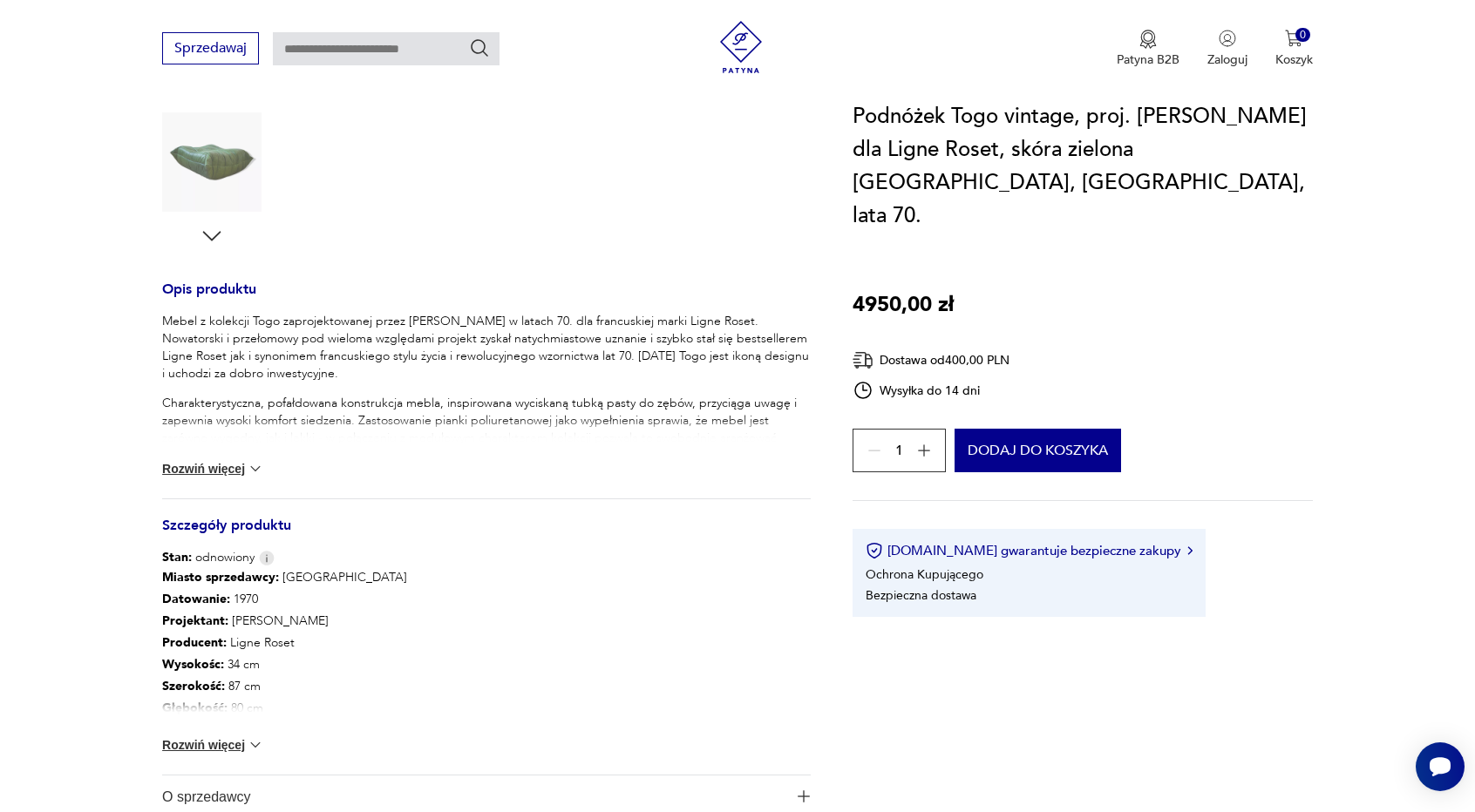
click at [248, 523] on h3 "Szczegóły produktu" at bounding box center [486, 535] width 648 height 29
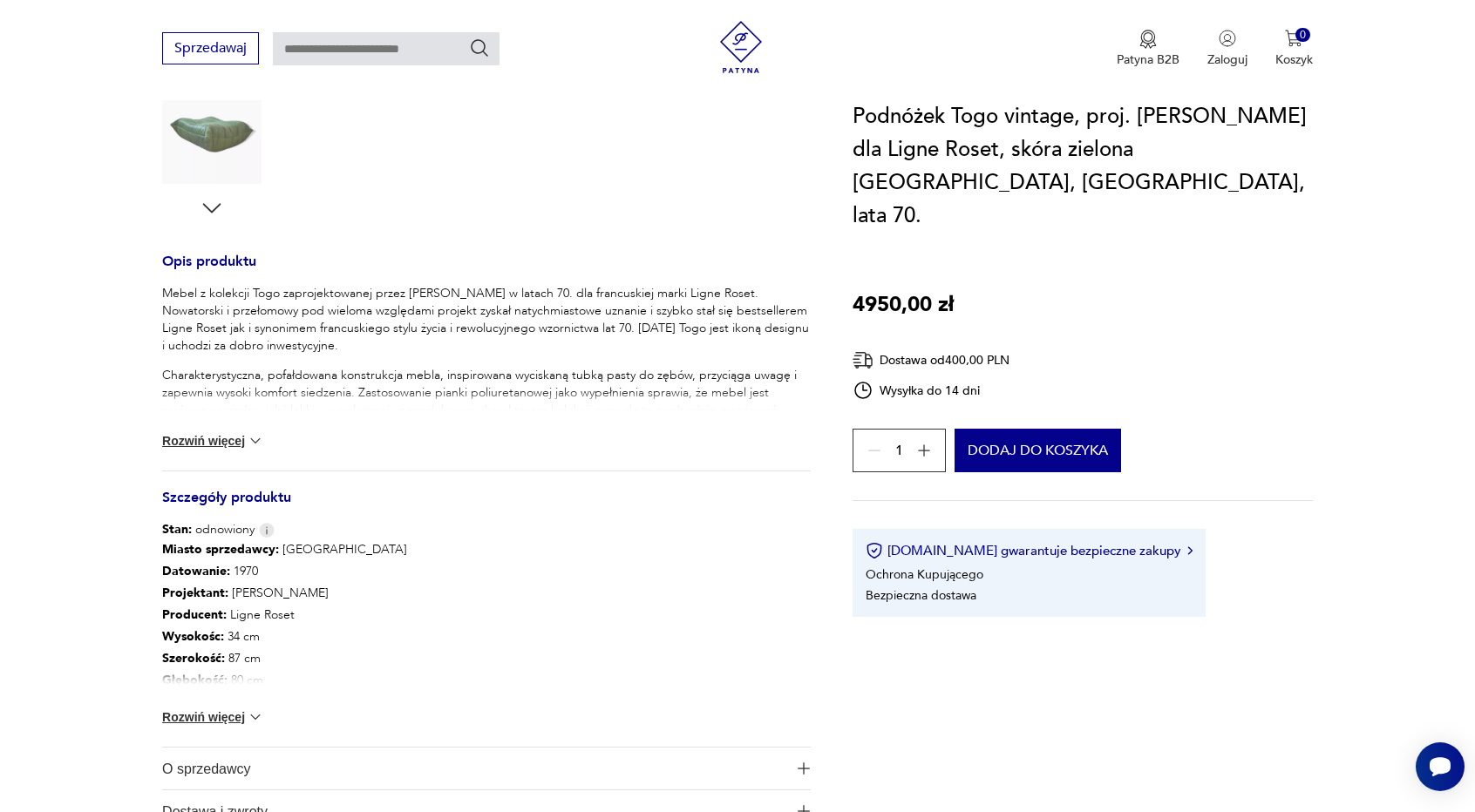
scroll to position [631, 0]
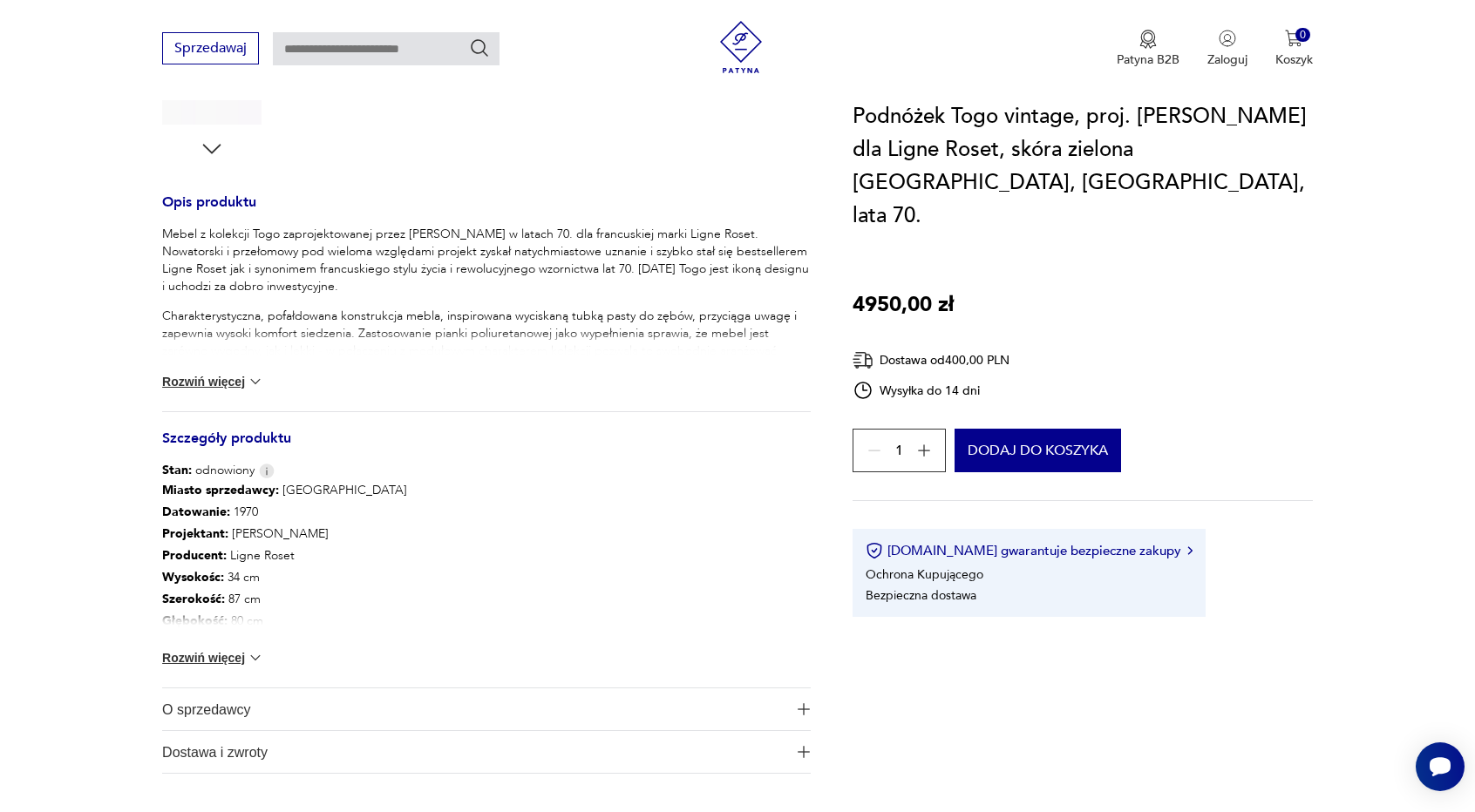
click at [216, 655] on button "Rozwiń więcej" at bounding box center [213, 658] width 101 height 17
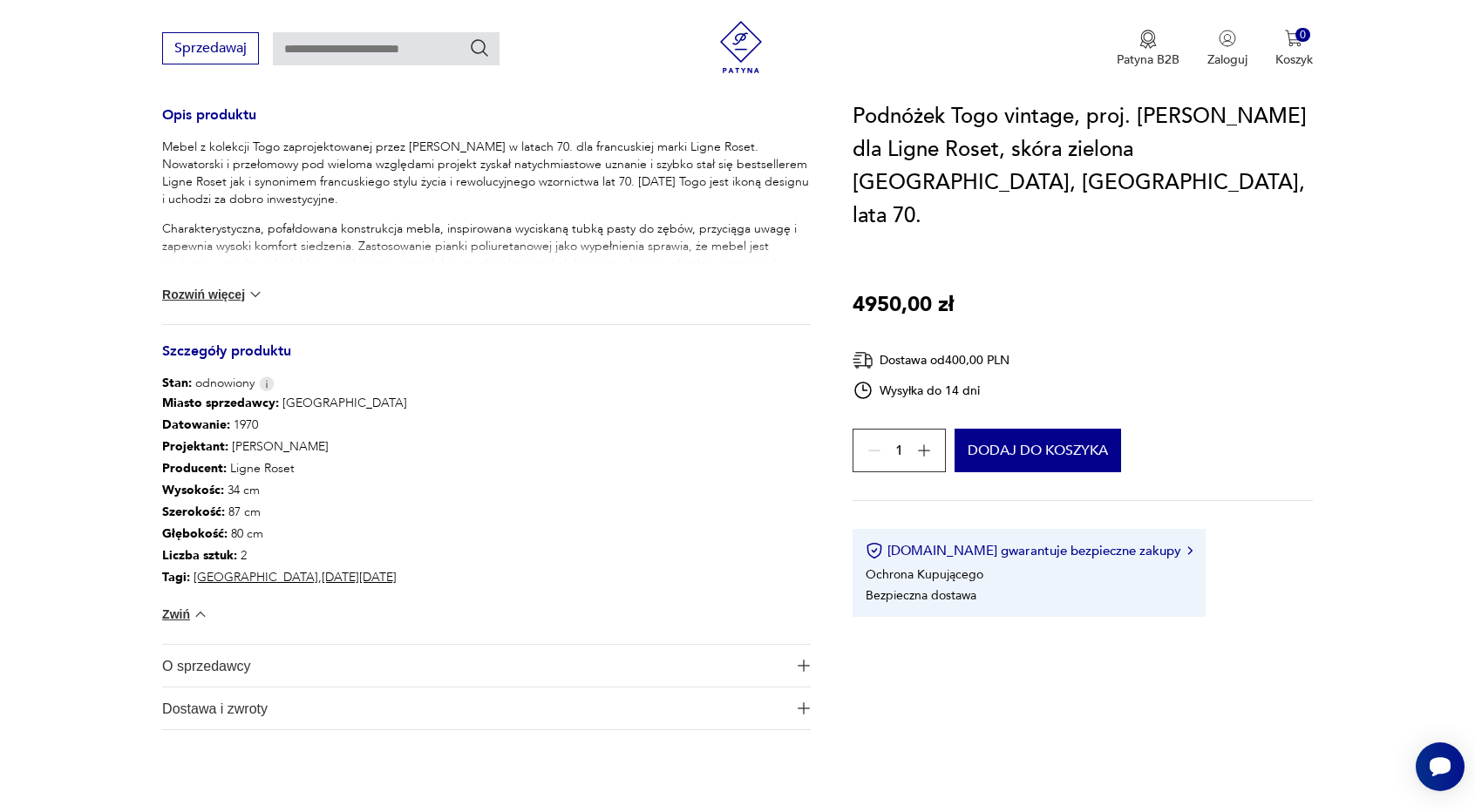
click at [253, 670] on span "O sprzedawcy" at bounding box center [474, 666] width 625 height 42
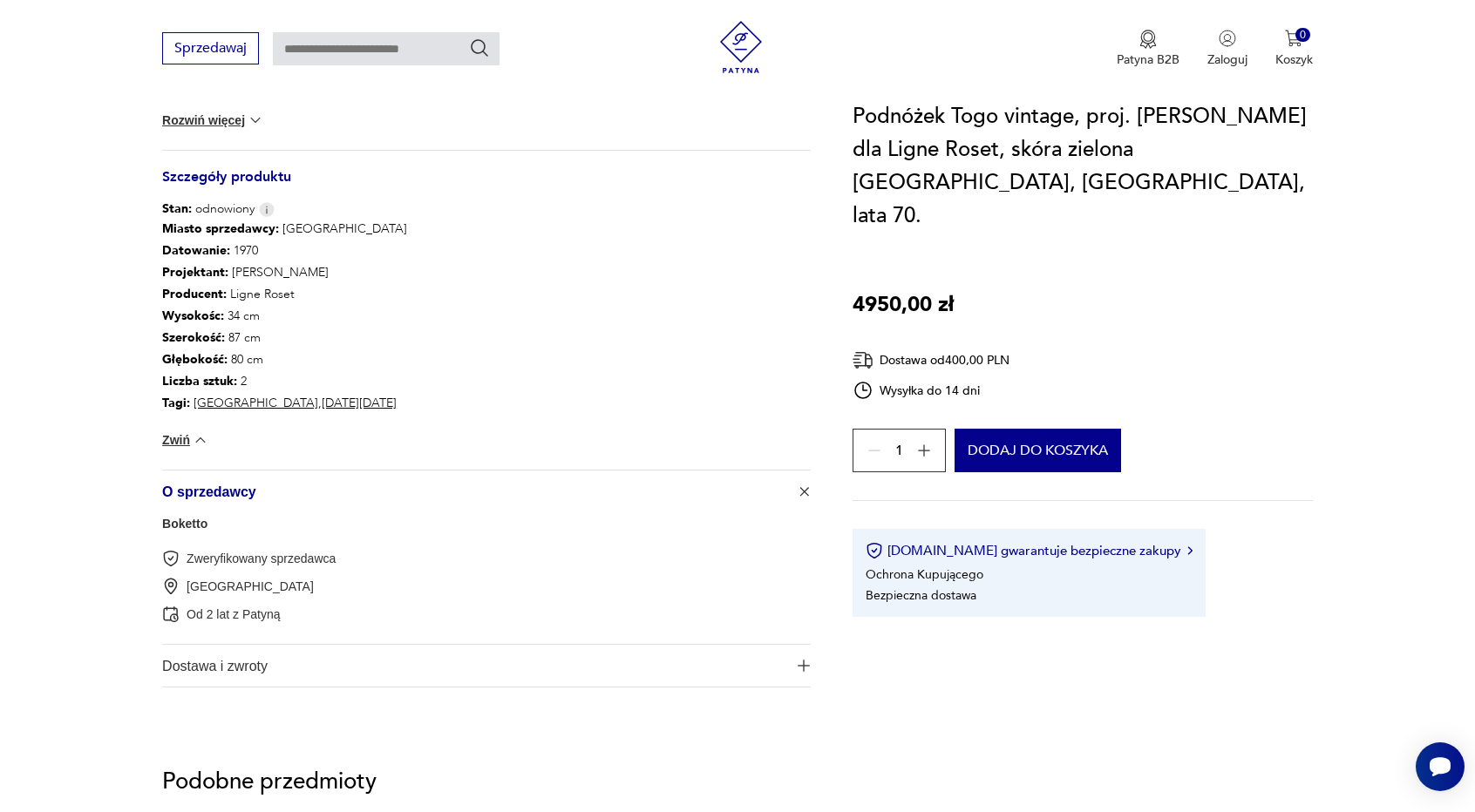
click at [185, 525] on link "Boketto" at bounding box center [185, 523] width 46 height 14
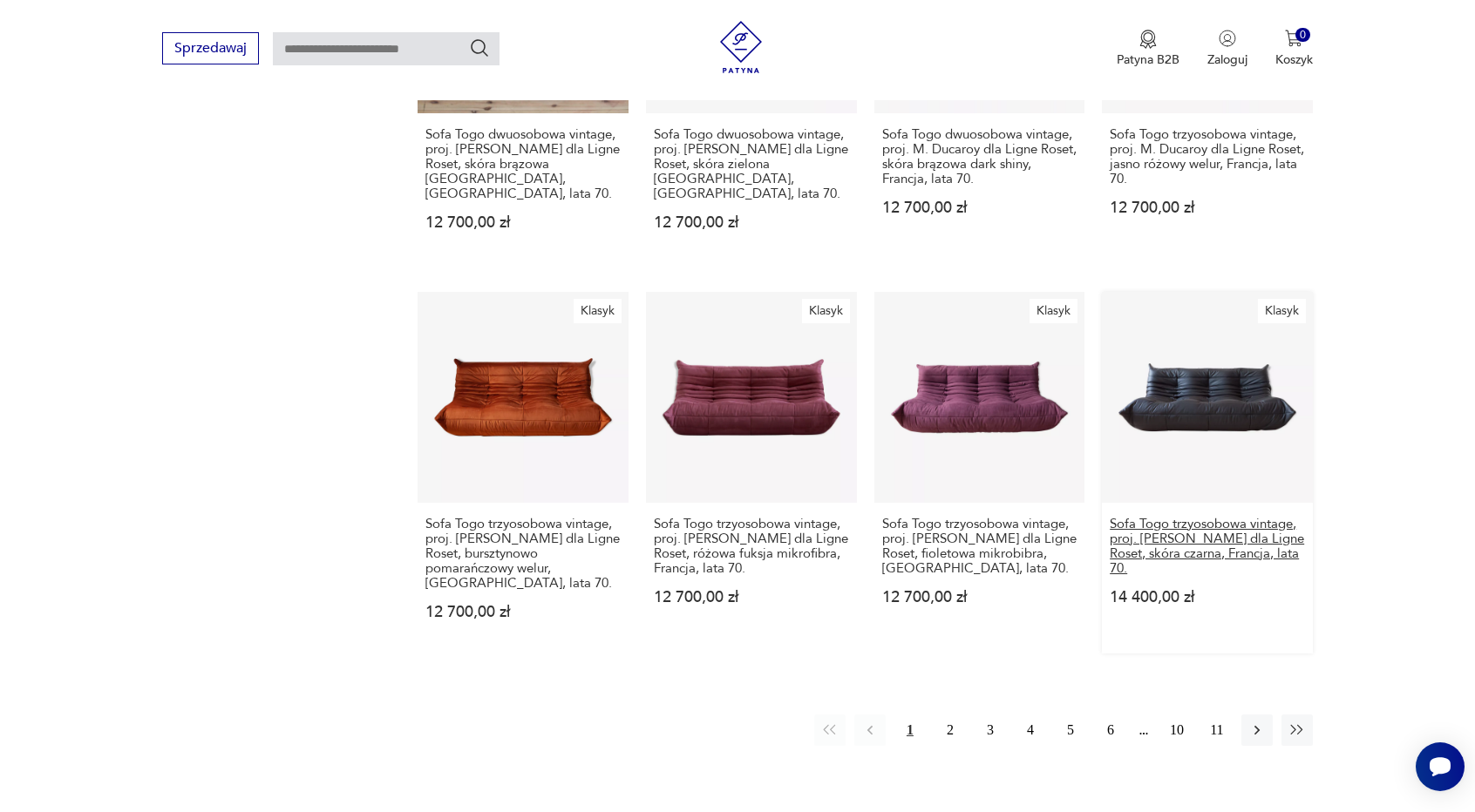
scroll to position [1542, 0]
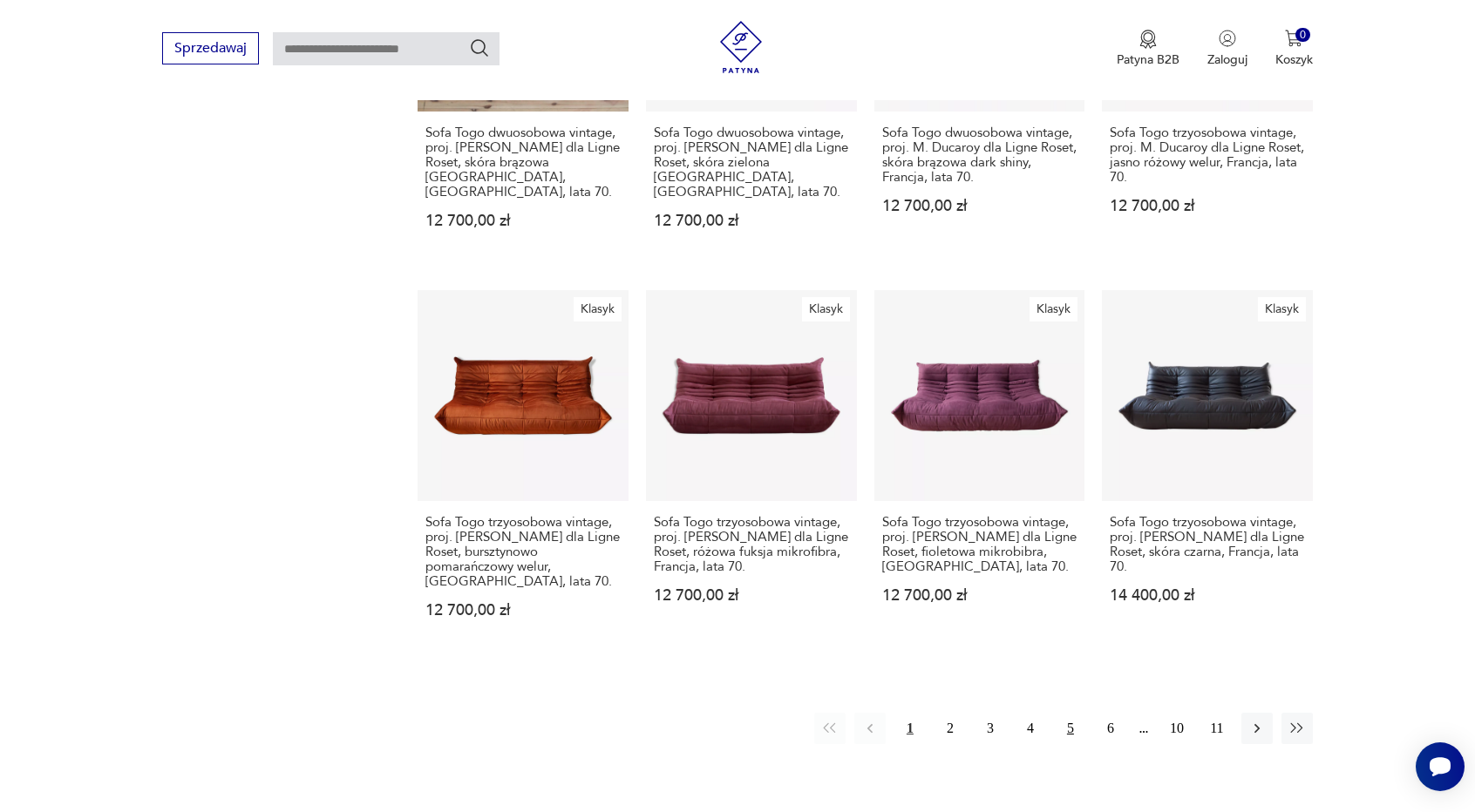
click at [1058, 716] on button "5" at bounding box center [1070, 728] width 31 height 31
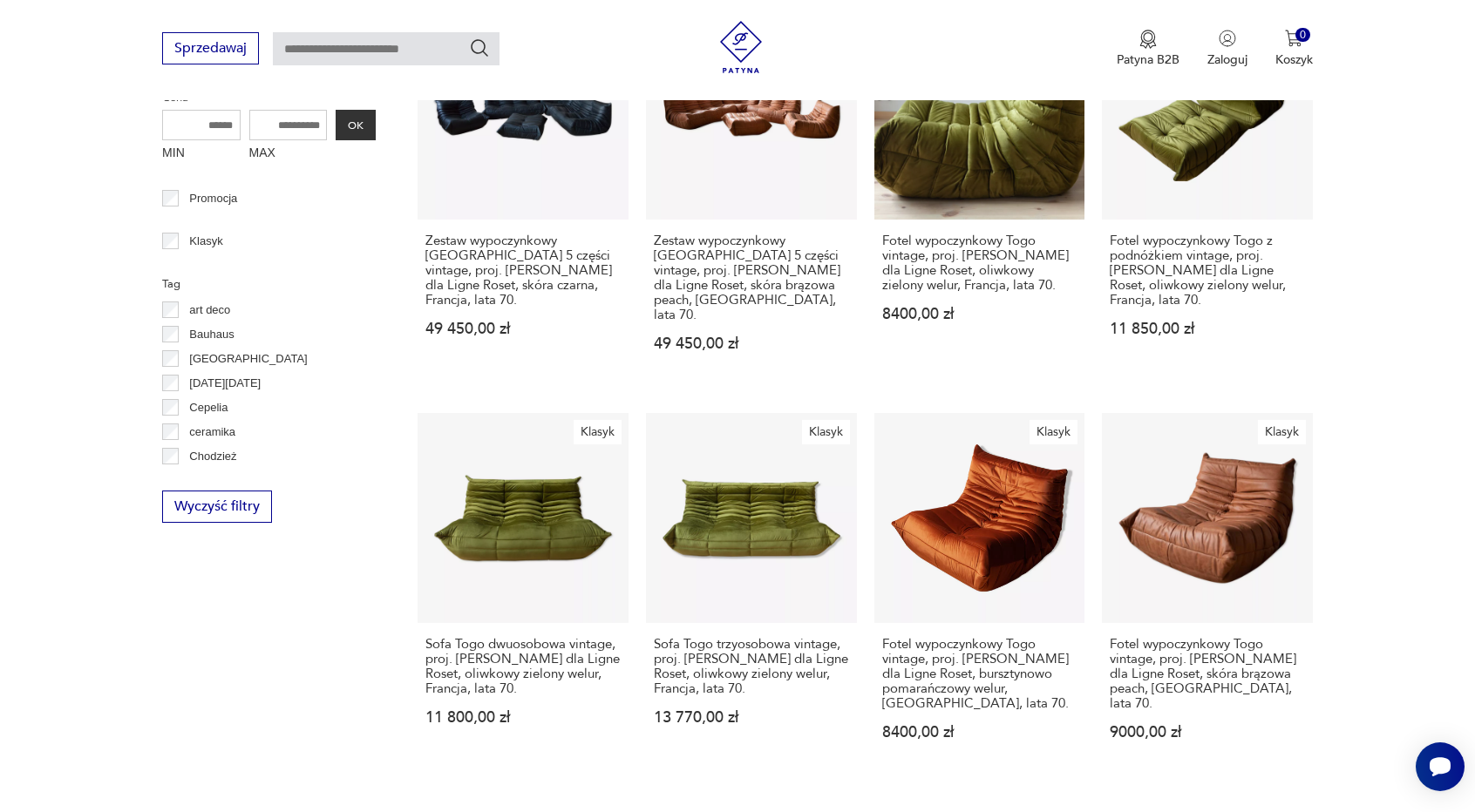
scroll to position [669, 0]
